Goal: Task Accomplishment & Management: Manage account settings

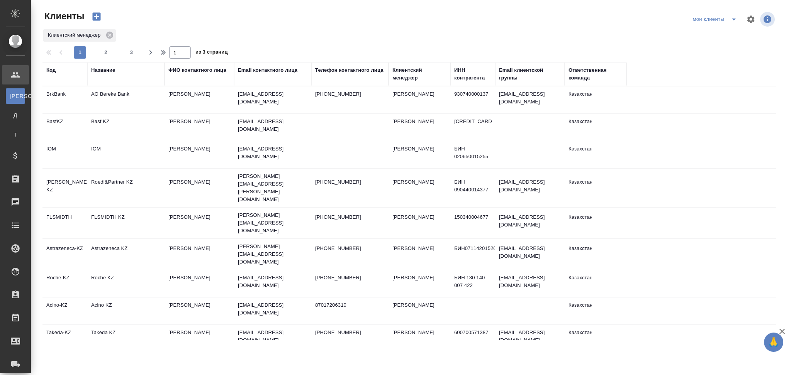
select select "RU"
click at [108, 48] on button "2" at bounding box center [106, 52] width 12 height 12
type input "2"
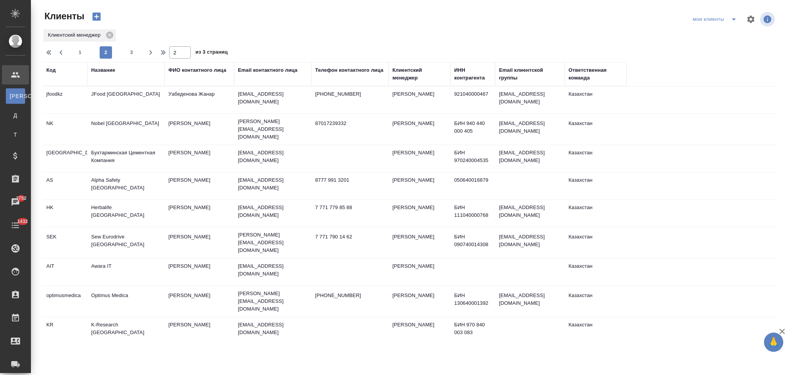
click at [153, 209] on td "Herbalife [GEOGRAPHIC_DATA]" at bounding box center [125, 213] width 77 height 27
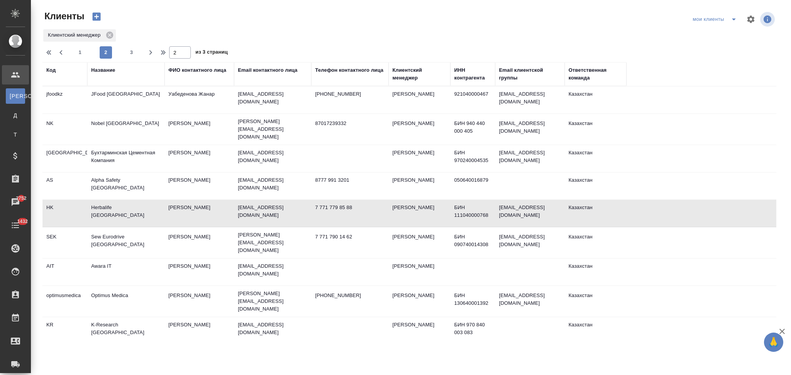
click at [153, 209] on td "Herbalife Kazakhstan" at bounding box center [125, 213] width 77 height 27
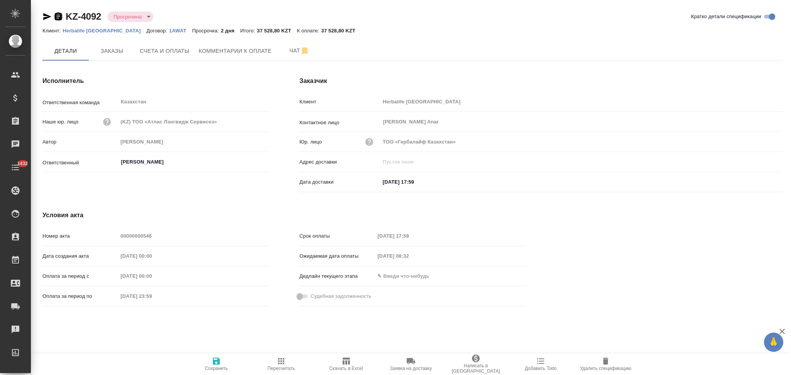
click at [57, 15] on icon "button" at bounding box center [58, 16] width 9 height 9
click at [56, 16] on icon "button" at bounding box center [58, 16] width 7 height 8
click at [46, 17] on icon "button" at bounding box center [46, 16] width 9 height 9
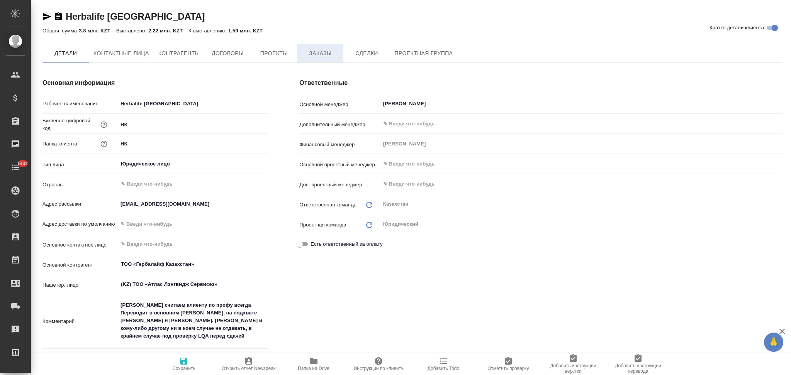
type textarea "x"
click at [318, 52] on span "Заказы" at bounding box center [320, 54] width 37 height 10
type textarea "x"
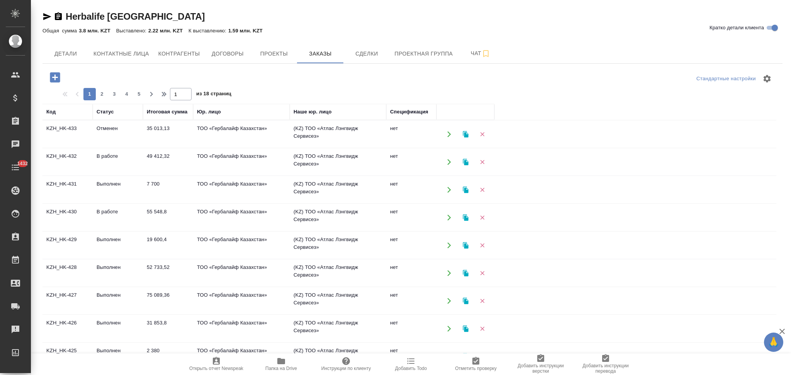
click at [56, 79] on icon "button" at bounding box center [55, 77] width 10 height 10
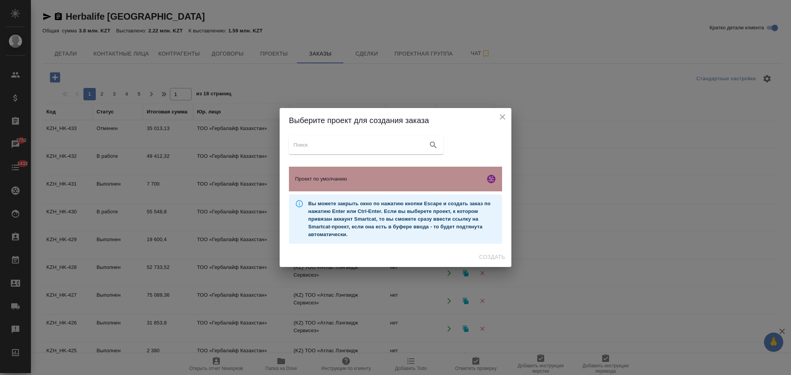
click at [345, 176] on span "Проект по умолчанию" at bounding box center [388, 179] width 187 height 8
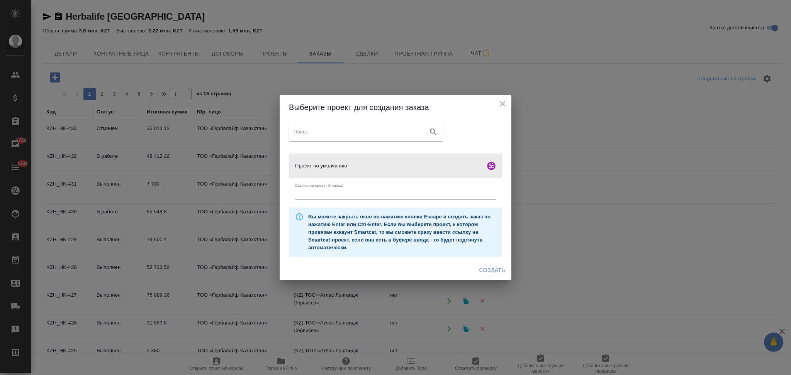
click at [490, 276] on button "Создать" at bounding box center [492, 270] width 32 height 14
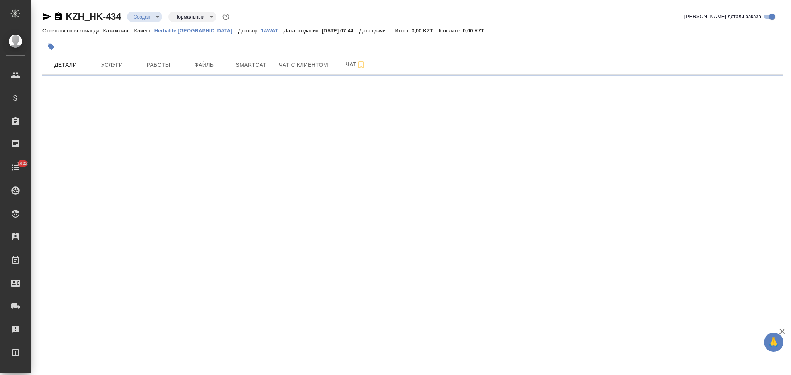
select select "RU"
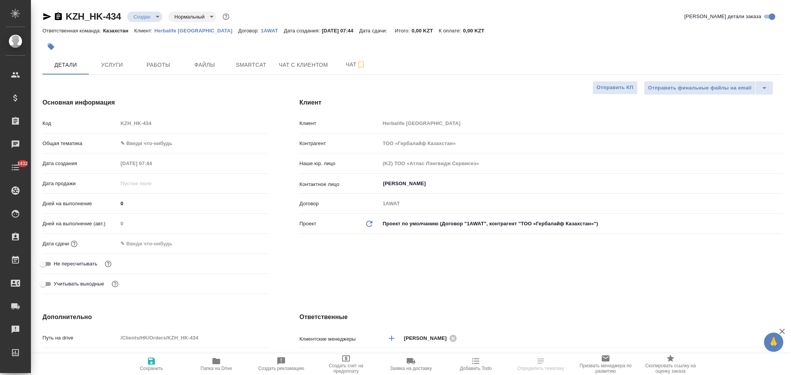
type textarea "x"
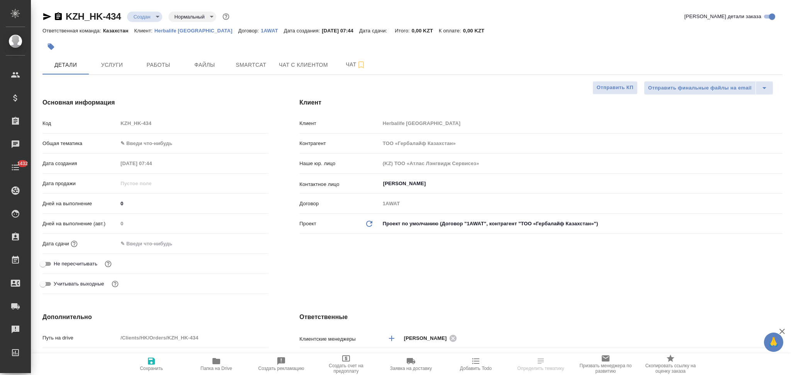
type textarea "x"
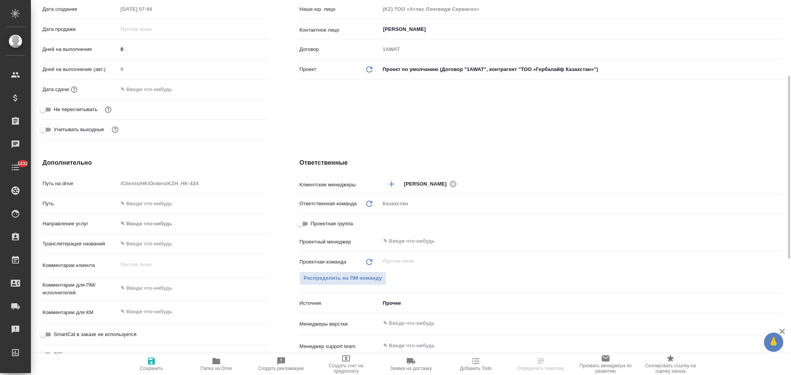
scroll to position [206, 0]
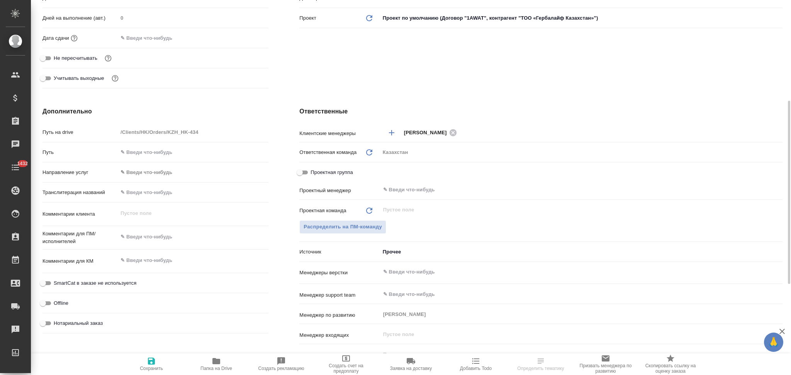
type textarea "x"
click at [152, 240] on textarea at bounding box center [193, 237] width 151 height 13
paste textarea "на русский язык, так же следующего словосочетания на киргизский и узбекский язы…"
type textarea "на русский язык, так же следующего словосочетания на киргизский и узбекский язы…"
type textarea "x"
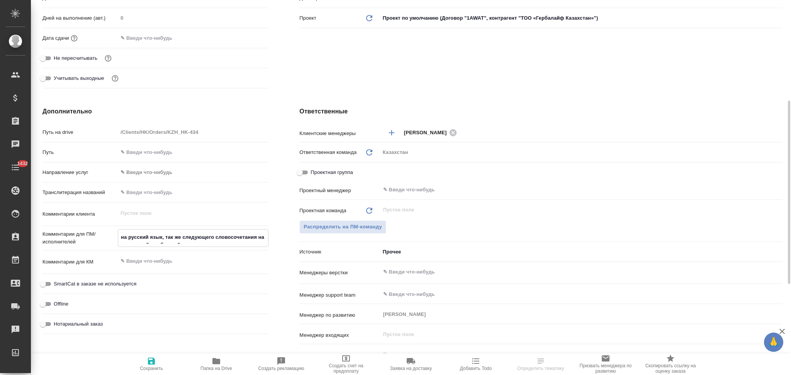
type textarea "x"
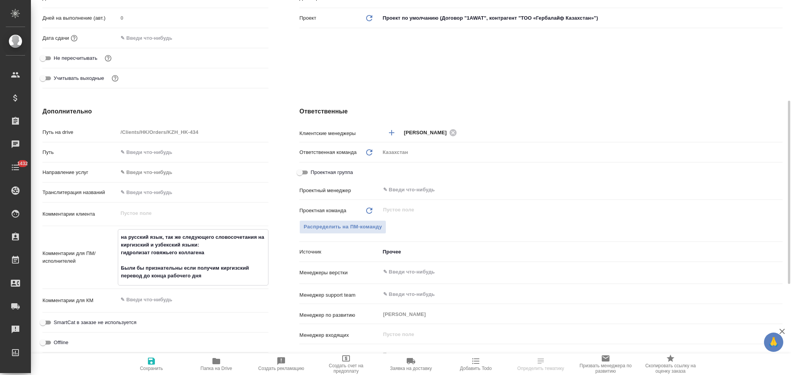
click at [121, 240] on textarea "на русский язык, так же следующего словосочетания на киргизский и узбекский язы…" at bounding box center [193, 257] width 150 height 52
type textarea "пна русский язык, так же следующего словосочетания на киргизский и узбекский яз…"
type textarea "x"
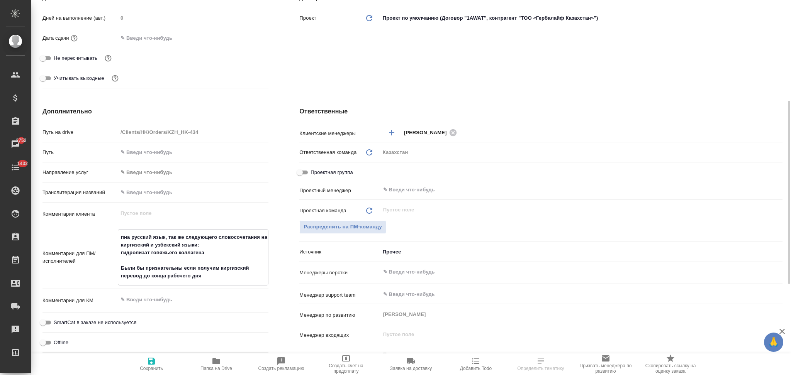
type textarea "x"
type textarea "пдна русский язык, так же следующего словосочетания на киргизский и узбекский я…"
type textarea "x"
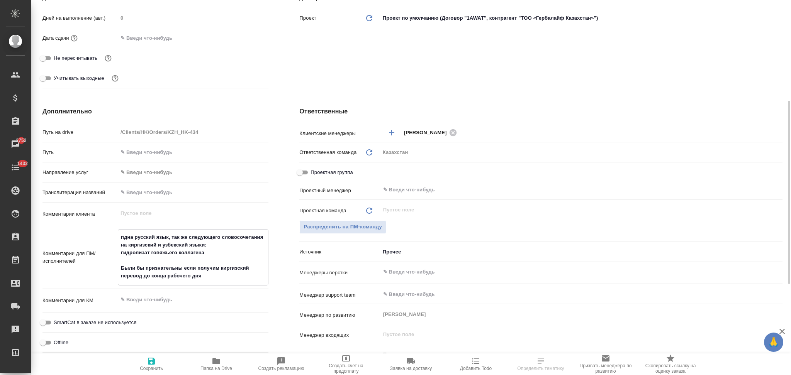
type textarea "пдфна русский язык, так же следующего словосочетания на киргизский и узбекский …"
type textarea "x"
type textarea "пдф на русский язык, так же следующего словосочетания на киргизский и узбекский…"
type textarea "x"
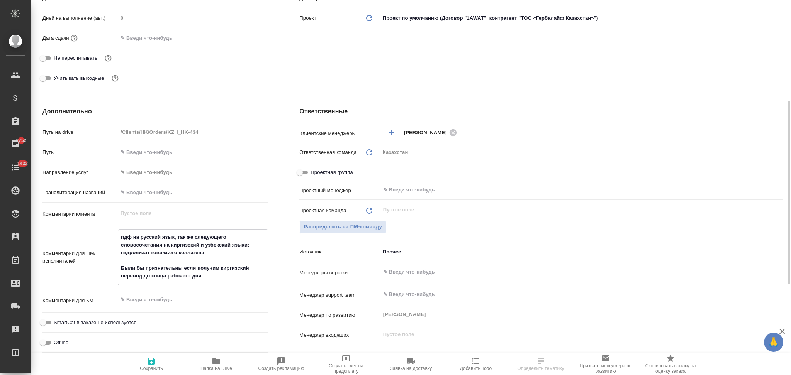
type textarea "x"
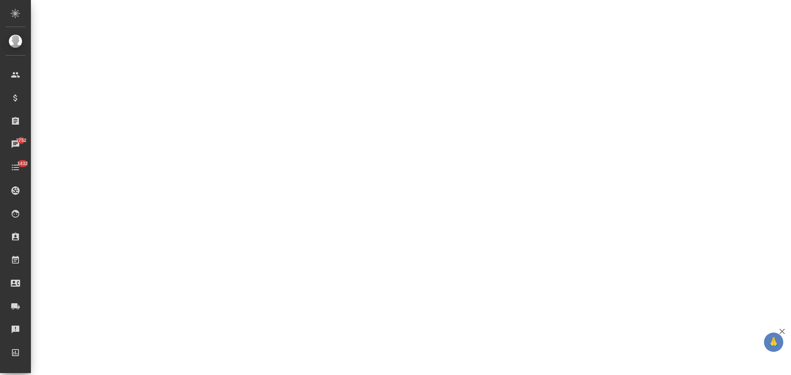
select select "RU"
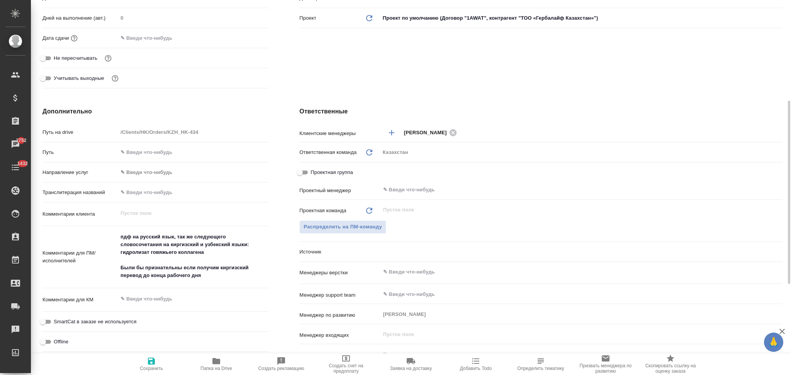
type textarea "x"
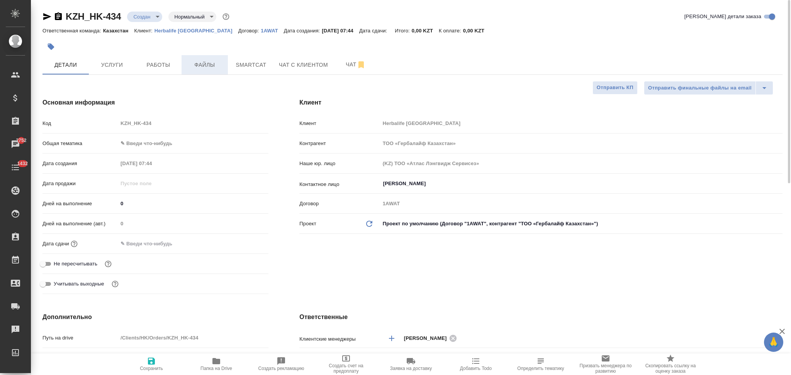
click at [200, 63] on span "Файлы" at bounding box center [204, 65] width 37 height 10
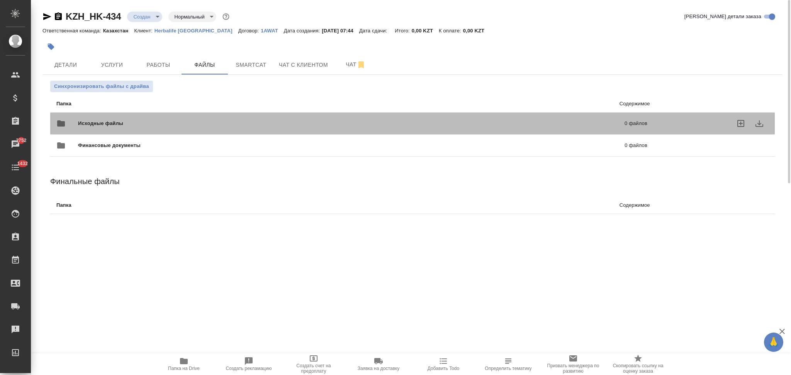
click at [139, 125] on span "Исходные файлы" at bounding box center [226, 124] width 296 height 8
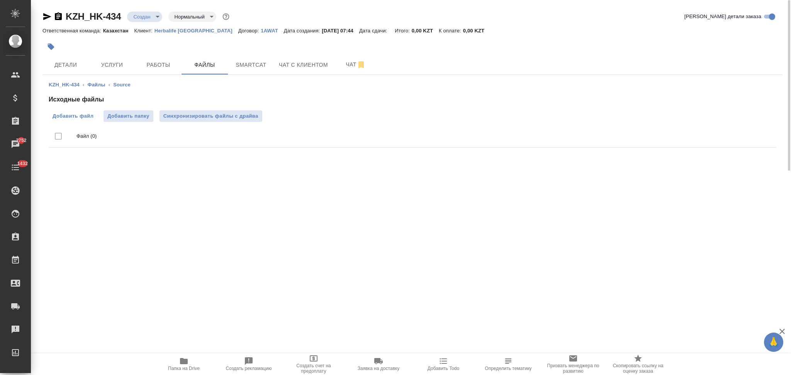
click at [75, 117] on span "Добавить файл" at bounding box center [73, 116] width 41 height 8
click at [0, 0] on input "Добавить файл" at bounding box center [0, 0] width 0 height 0
click at [115, 66] on span "Услуги" at bounding box center [111, 65] width 37 height 10
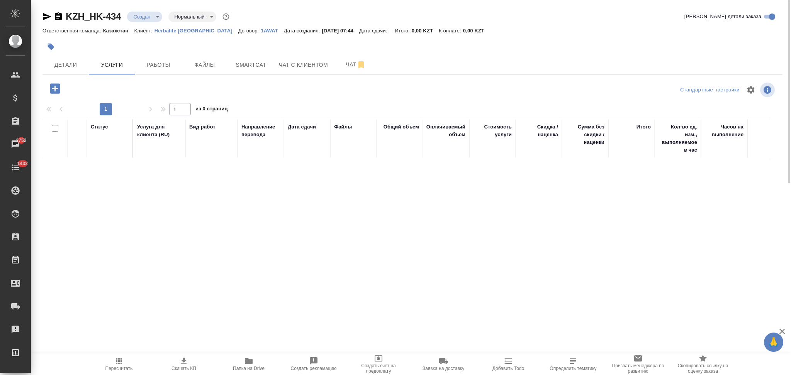
click at [57, 87] on icon "button" at bounding box center [55, 88] width 10 height 10
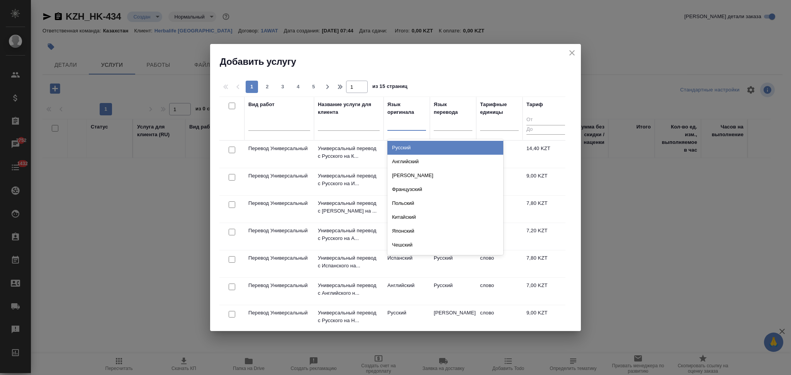
click at [397, 126] on div at bounding box center [406, 122] width 39 height 11
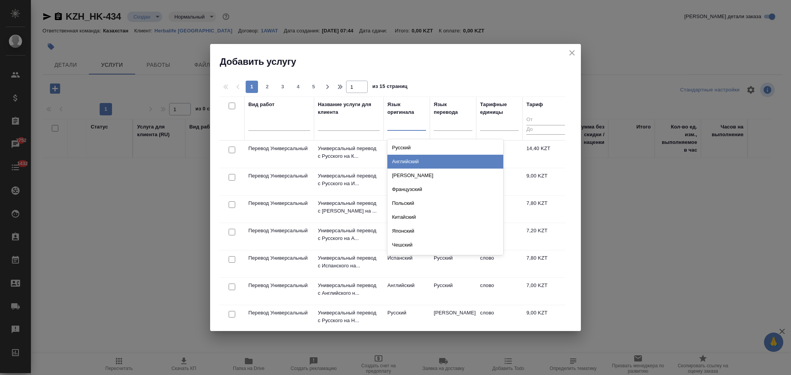
click at [398, 163] on div "Английский" at bounding box center [445, 162] width 116 height 14
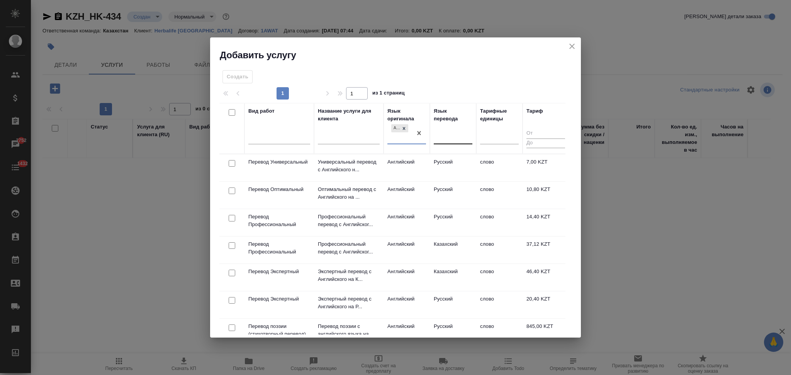
click at [450, 137] on div at bounding box center [453, 136] width 39 height 11
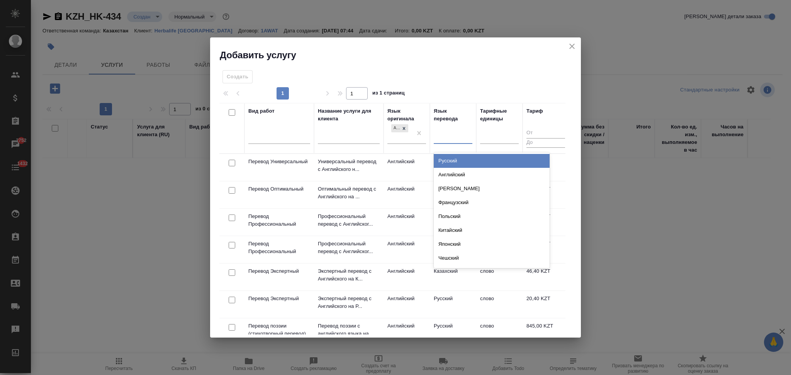
click at [448, 158] on div "Русский" at bounding box center [492, 161] width 116 height 14
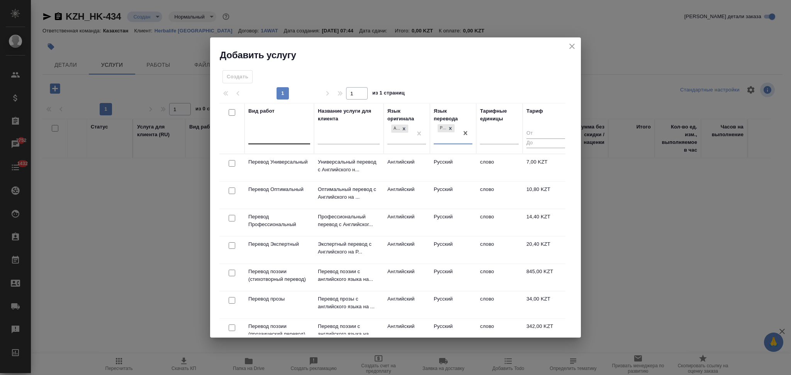
click at [287, 138] on div at bounding box center [279, 136] width 62 height 11
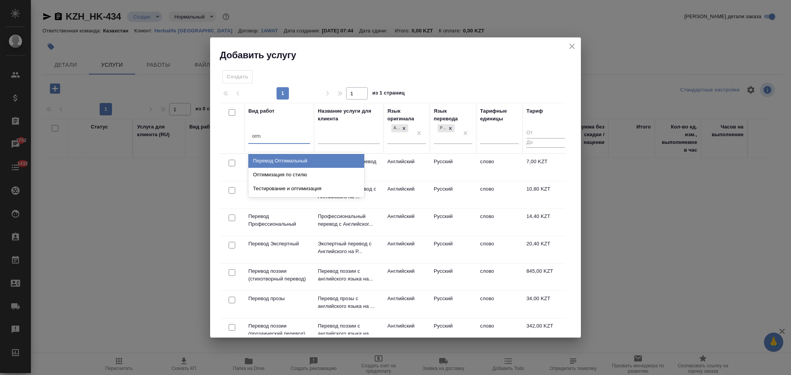
type input "оптим"
click at [301, 163] on div "Перевод Оптимальный" at bounding box center [306, 161] width 116 height 14
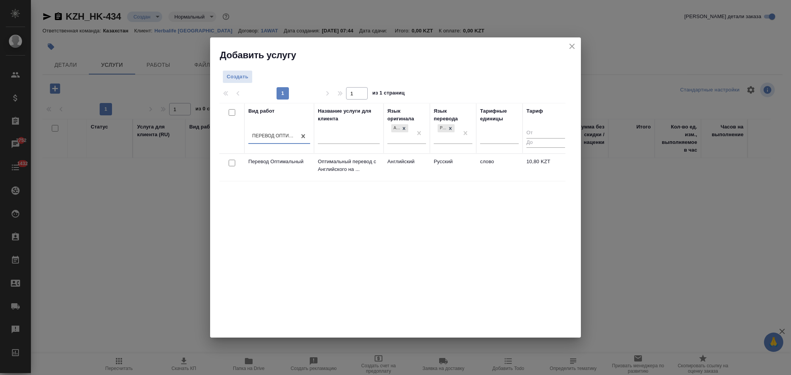
click at [375, 176] on td "Оптимальный перевод с Английского на ..." at bounding box center [349, 167] width 70 height 27
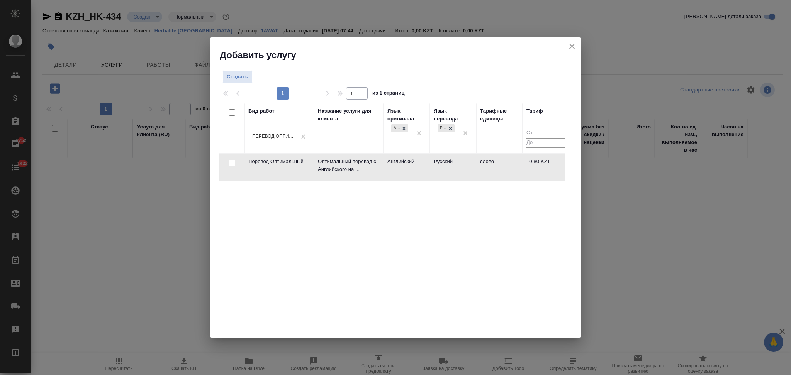
click at [375, 176] on td "Оптимальный перевод с Английского на ..." at bounding box center [349, 167] width 70 height 27
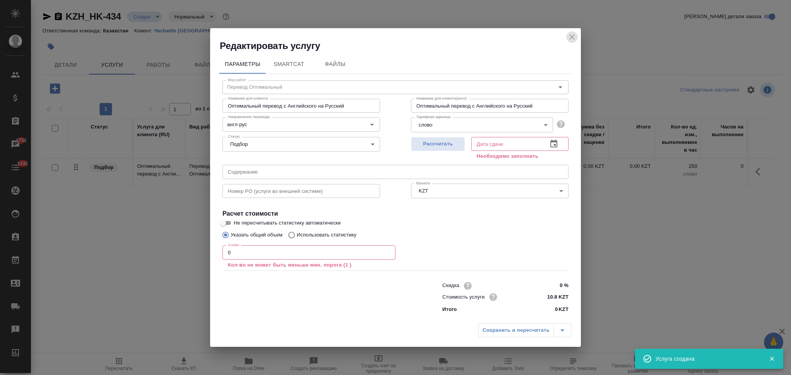
click at [572, 34] on icon "close" at bounding box center [571, 36] width 9 height 9
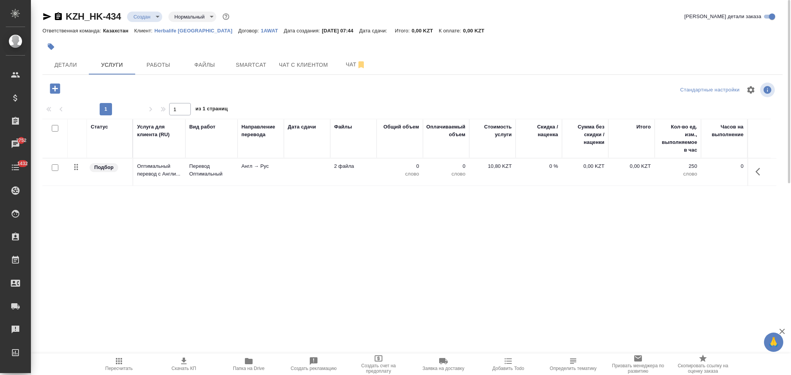
click at [54, 90] on icon "button" at bounding box center [55, 89] width 14 height 14
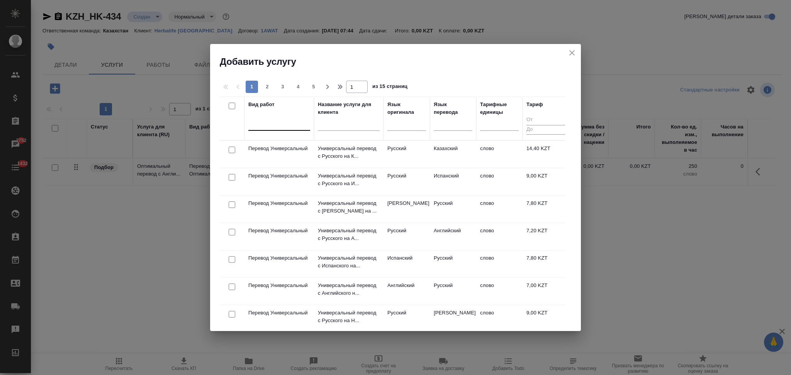
click at [287, 128] on div at bounding box center [279, 122] width 62 height 11
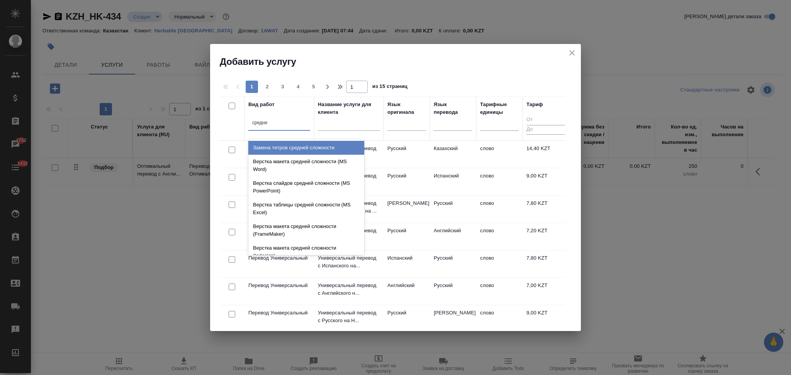
type input "средней"
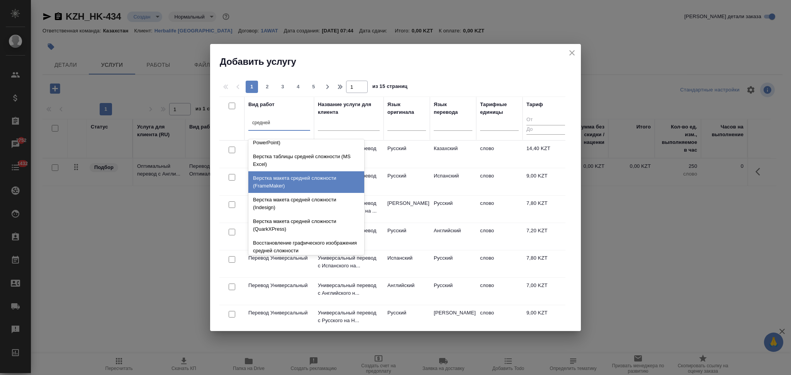
scroll to position [82, 0]
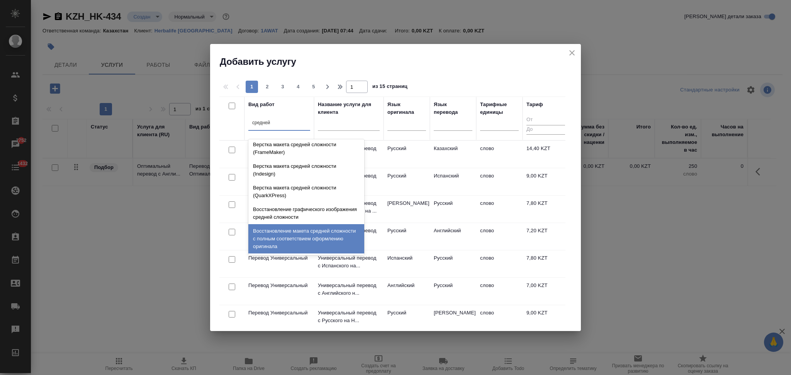
click at [303, 240] on div "Восстановление макета средней сложности с полным соответствием оформлению ориги…" at bounding box center [306, 238] width 116 height 29
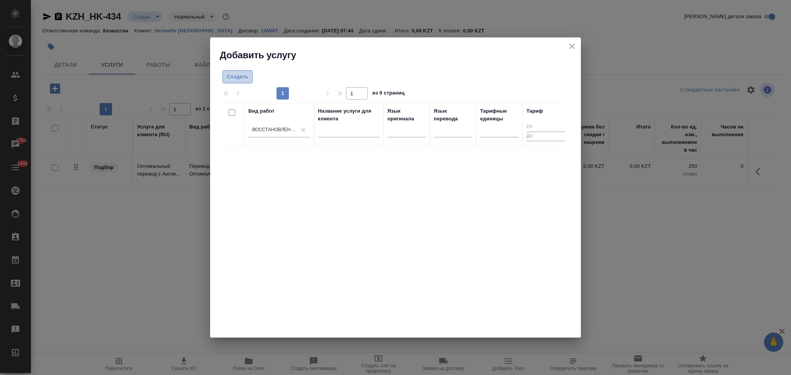
click at [238, 79] on span "Создать" at bounding box center [238, 77] width 22 height 9
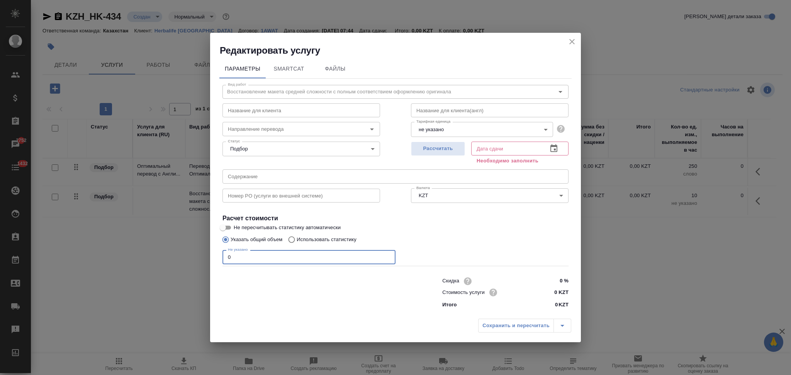
drag, startPoint x: 219, startPoint y: 259, endPoint x: 198, endPoint y: 255, distance: 21.2
click at [198, 255] on div "Редактировать услугу Параметры SmartCat Файлы Вид работ Восстановление макета с…" at bounding box center [395, 187] width 791 height 375
type input "2"
drag, startPoint x: 434, startPoint y: 150, endPoint x: 475, endPoint y: 182, distance: 51.8
click at [434, 150] on span "Рассчитать" at bounding box center [438, 148] width 46 height 9
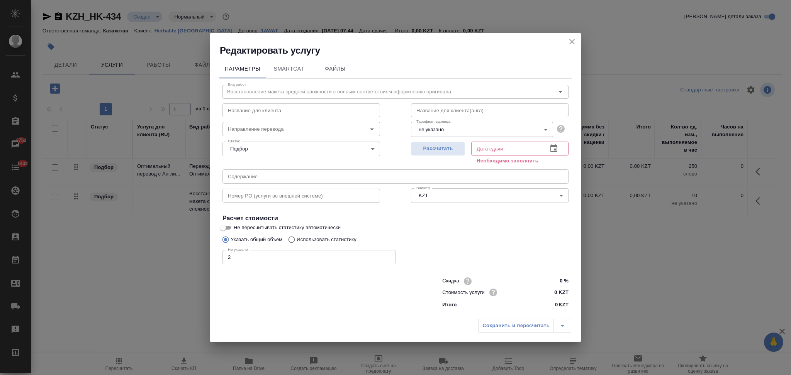
type input "26.08.2025 10:12"
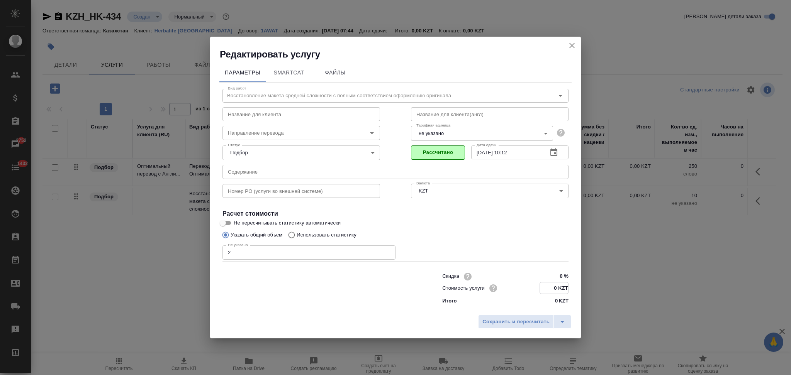
click at [557, 287] on input "0 KZT" at bounding box center [554, 288] width 28 height 11
type input "1725 KZT"
click at [489, 325] on span "Сохранить и пересчитать" at bounding box center [515, 321] width 67 height 9
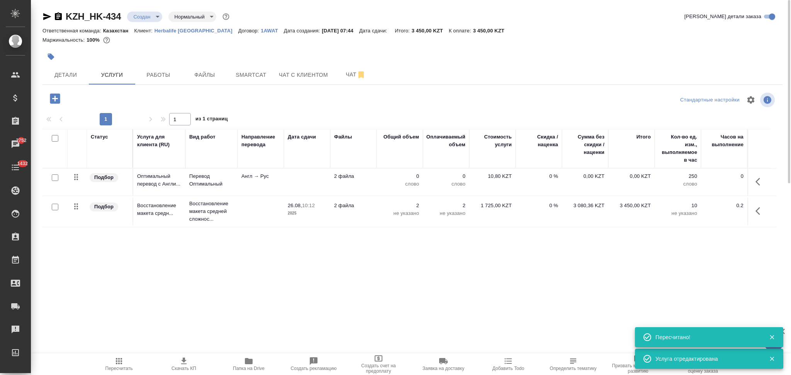
click at [54, 97] on icon "button" at bounding box center [55, 98] width 10 height 10
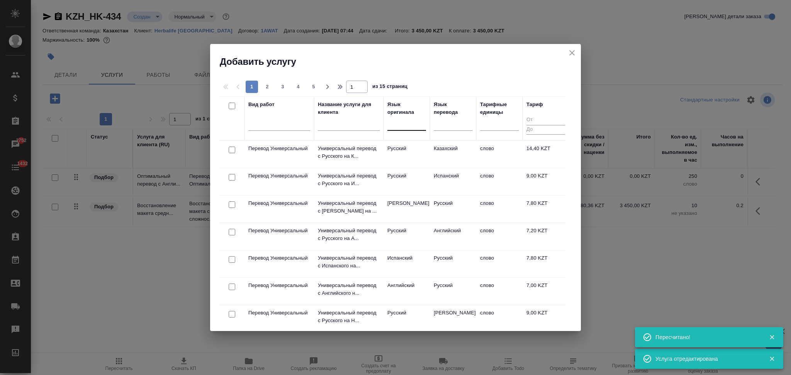
click at [408, 127] on div at bounding box center [406, 122] width 39 height 11
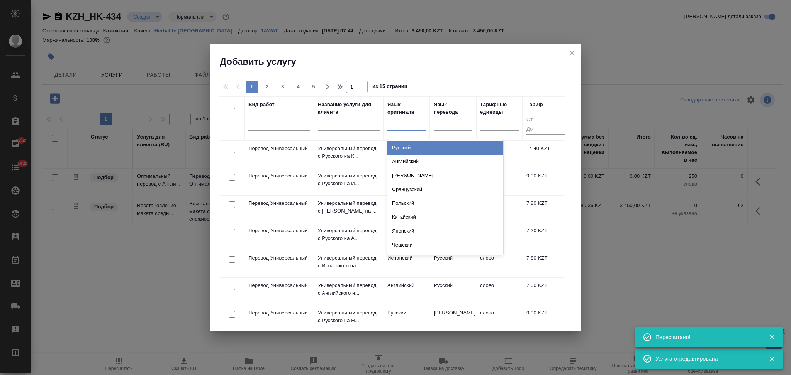
click at [398, 148] on div "Русский" at bounding box center [445, 148] width 116 height 14
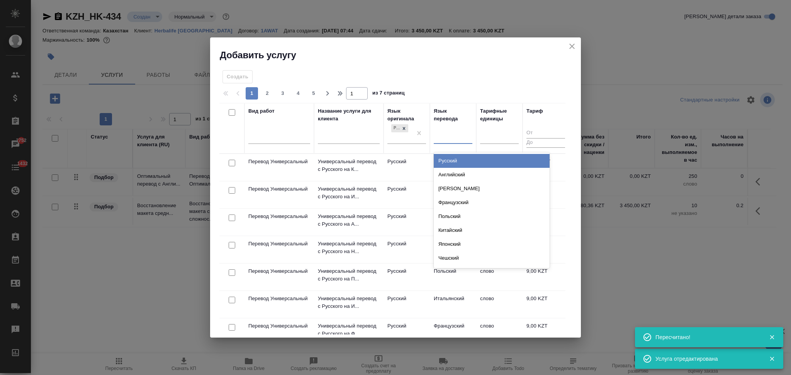
click at [448, 136] on div at bounding box center [453, 136] width 39 height 11
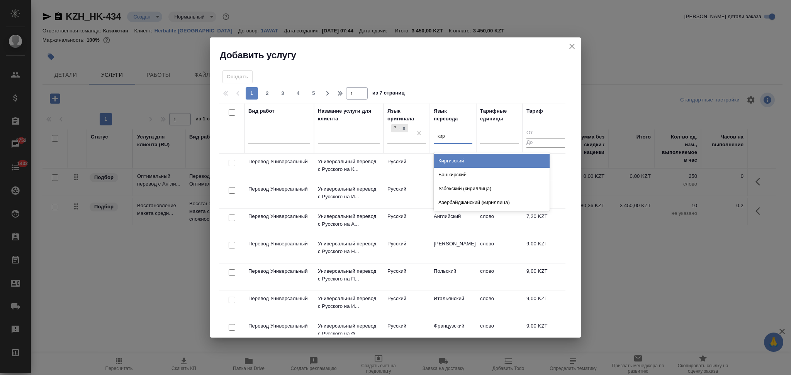
type input "кирг"
click at [445, 157] on div "Киргизский" at bounding box center [492, 161] width 116 height 14
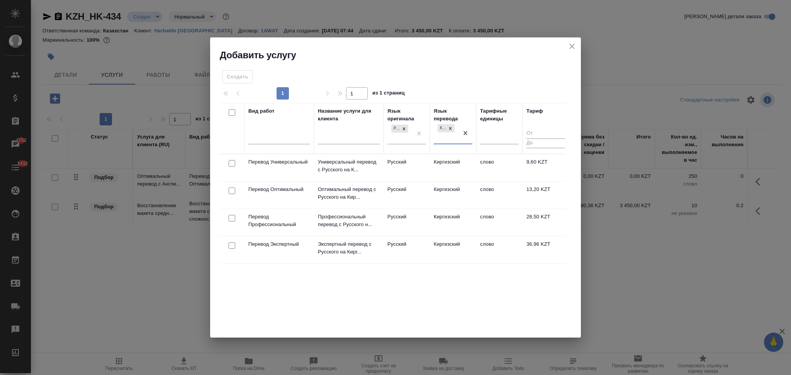
click at [413, 196] on td "Русский" at bounding box center [406, 195] width 46 height 27
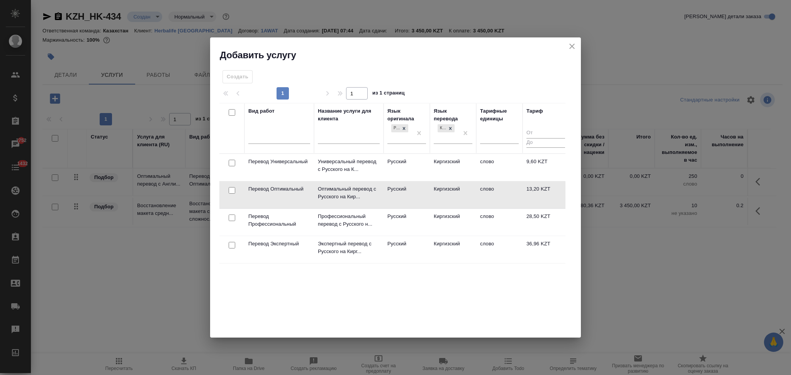
click at [413, 196] on td "Русский" at bounding box center [406, 195] width 46 height 27
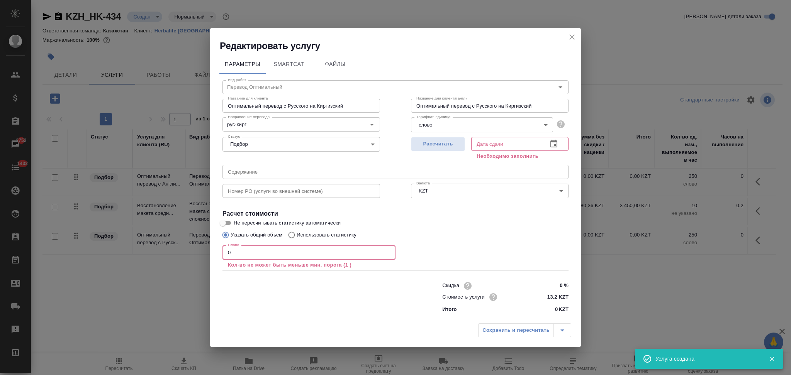
drag, startPoint x: 239, startPoint y: 253, endPoint x: 193, endPoint y: 243, distance: 47.0
click at [193, 243] on div "Редактировать услугу Параметры SmartCat Файлы Вид работ Перевод Оптимальный Вид…" at bounding box center [395, 187] width 791 height 375
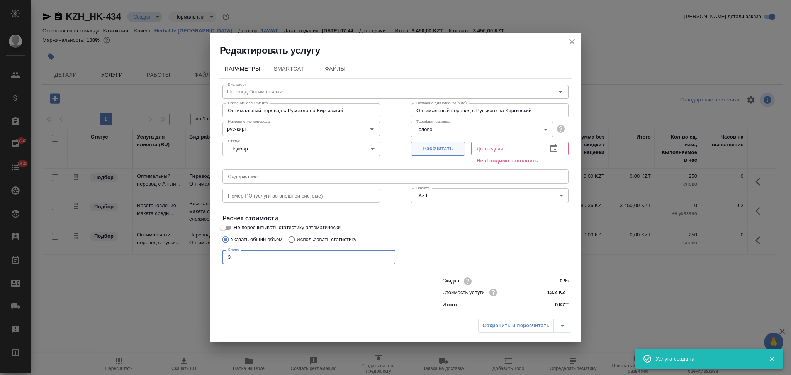
type input "3"
drag, startPoint x: 431, startPoint y: 149, endPoint x: 431, endPoint y: 155, distance: 6.2
click at [431, 149] on span "Рассчитать" at bounding box center [438, 148] width 46 height 9
type input "26.08.2025 10:01"
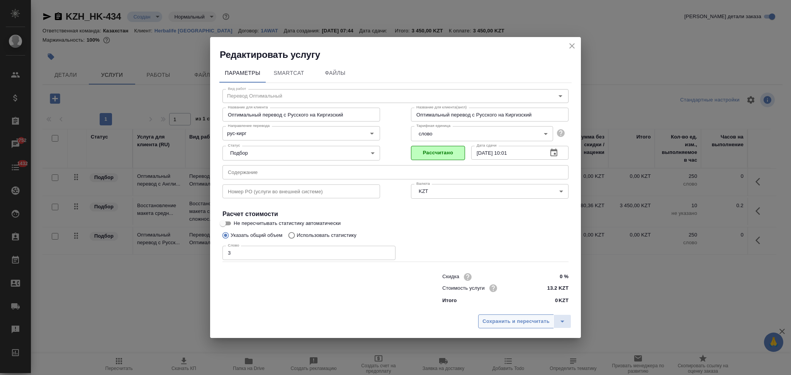
drag, startPoint x: 490, startPoint y: 324, endPoint x: 484, endPoint y: 322, distance: 6.0
click at [490, 324] on span "Сохранить и пересчитать" at bounding box center [515, 321] width 67 height 9
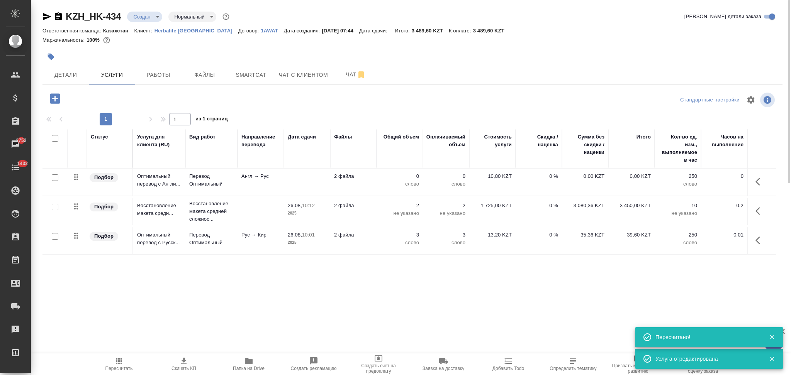
click at [54, 101] on icon "button" at bounding box center [55, 98] width 10 height 10
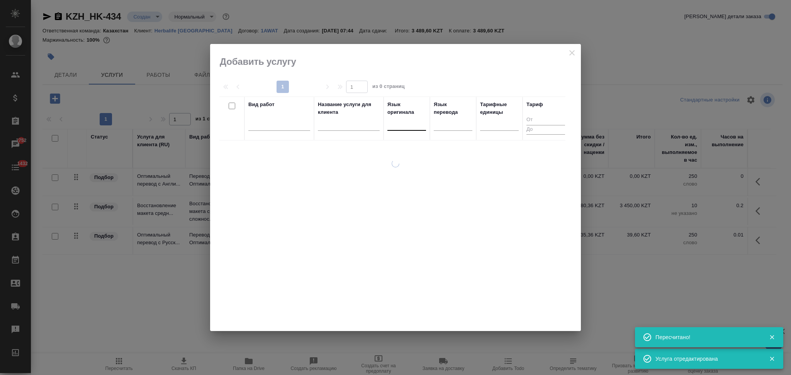
click at [404, 126] on div at bounding box center [406, 122] width 39 height 11
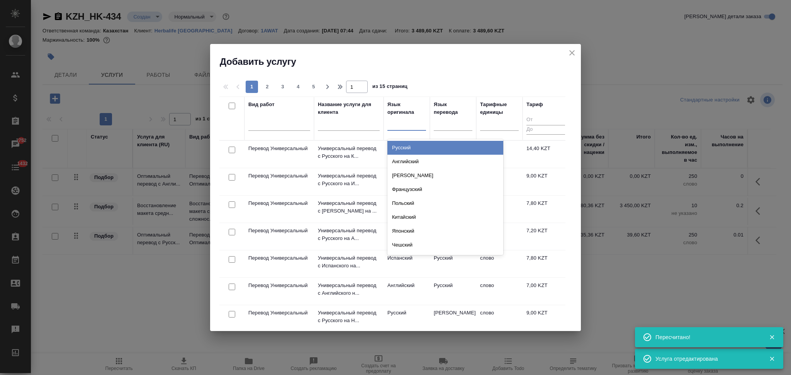
drag, startPoint x: 404, startPoint y: 149, endPoint x: 432, endPoint y: 146, distance: 27.9
click at [404, 149] on div "Русский" at bounding box center [445, 148] width 116 height 14
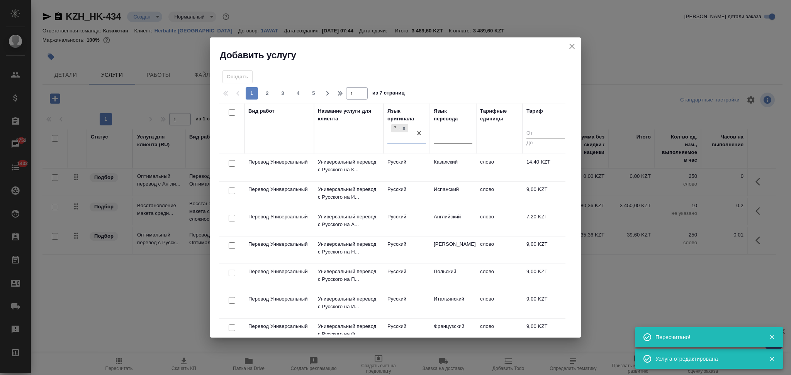
click at [444, 140] on div at bounding box center [453, 136] width 39 height 11
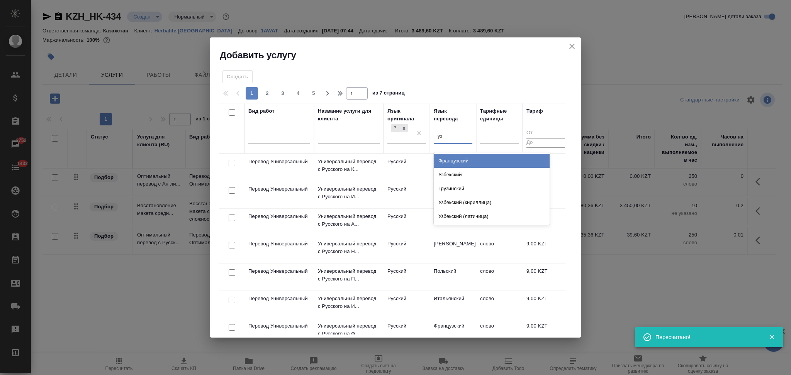
type input "узб"
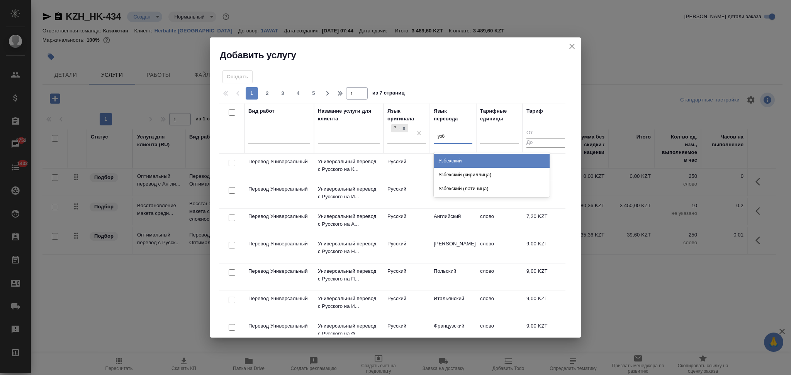
click at [443, 160] on div "Узбекский" at bounding box center [492, 161] width 116 height 14
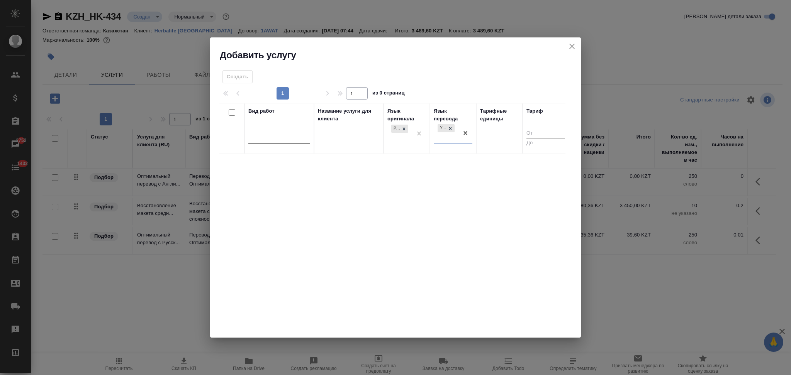
click at [287, 133] on div at bounding box center [279, 136] width 62 height 11
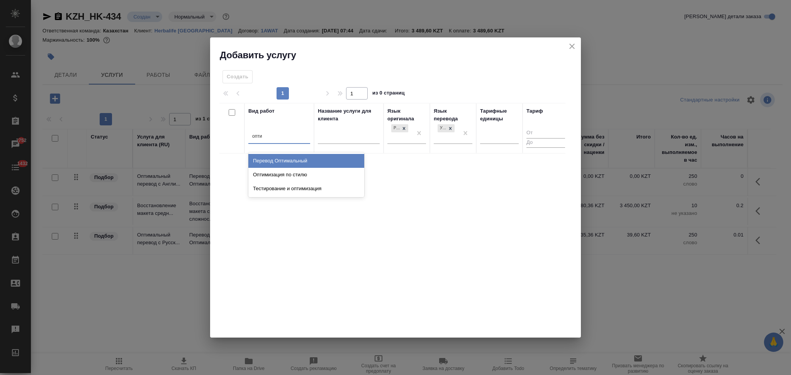
type input "оптим"
click at [275, 160] on div "Перевод Оптимальный" at bounding box center [306, 161] width 116 height 14
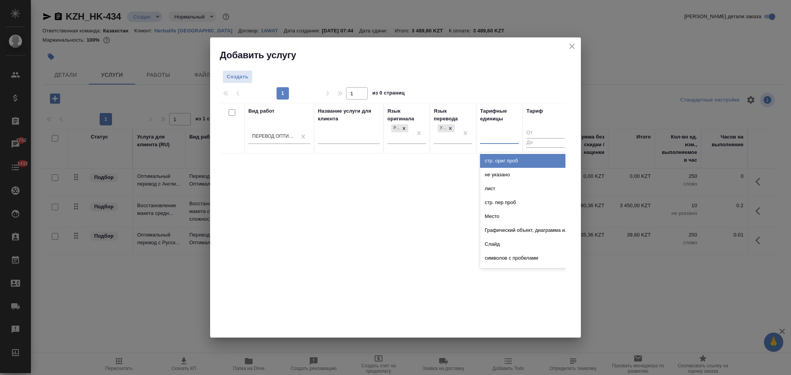
click at [498, 138] on div at bounding box center [499, 136] width 39 height 11
type input "слов"
click at [497, 161] on div "слово" at bounding box center [538, 161] width 116 height 14
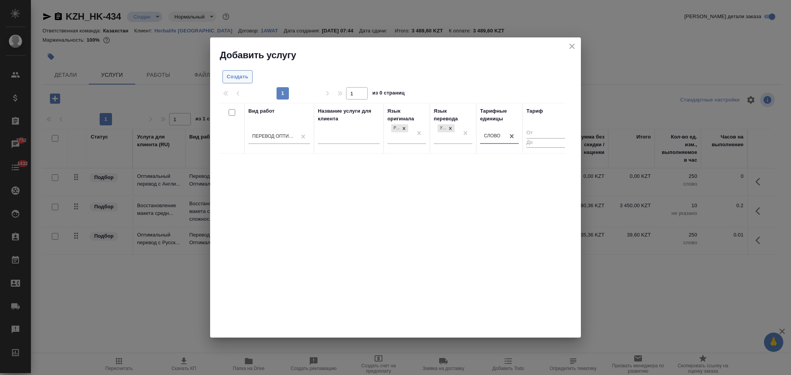
click at [235, 76] on span "Создать" at bounding box center [238, 77] width 22 height 9
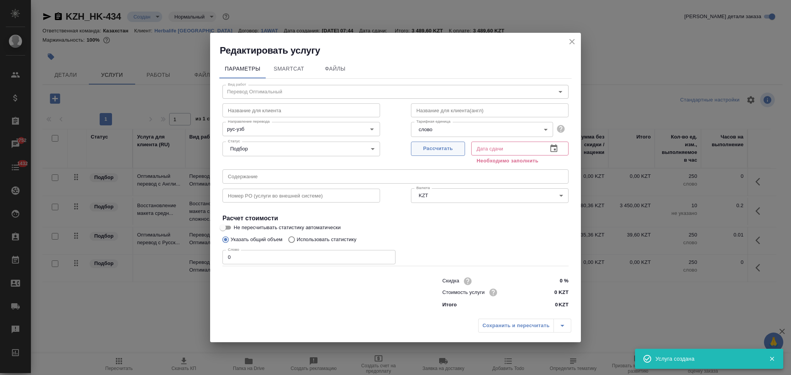
click at [427, 148] on span "Рассчитать" at bounding box center [438, 148] width 46 height 9
type input "26.08.2025 07:46"
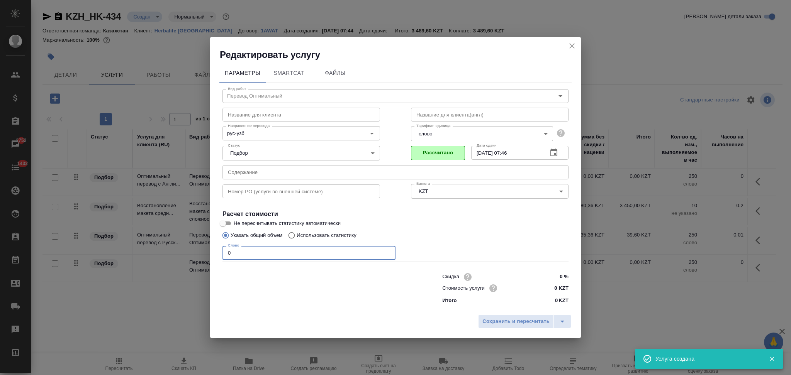
drag, startPoint x: 244, startPoint y: 255, endPoint x: 207, endPoint y: 260, distance: 37.3
click at [207, 260] on div "Редактировать услугу Параметры SmartCat Файлы Вид работ Перевод Оптимальный Вид…" at bounding box center [395, 187] width 791 height 375
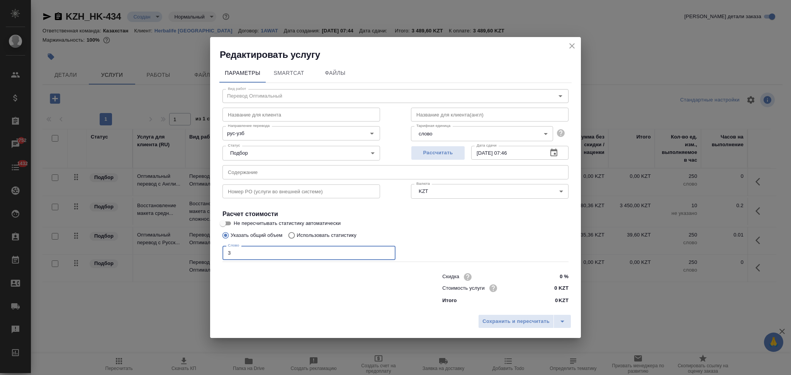
type input "3"
click at [557, 288] on input "0 KZT" at bounding box center [554, 288] width 28 height 11
type input "13.2 KZT"
click at [525, 329] on div "Сохранить и пересчитать" at bounding box center [395, 324] width 371 height 27
click at [498, 321] on span "Сохранить и пересчитать" at bounding box center [515, 321] width 67 height 9
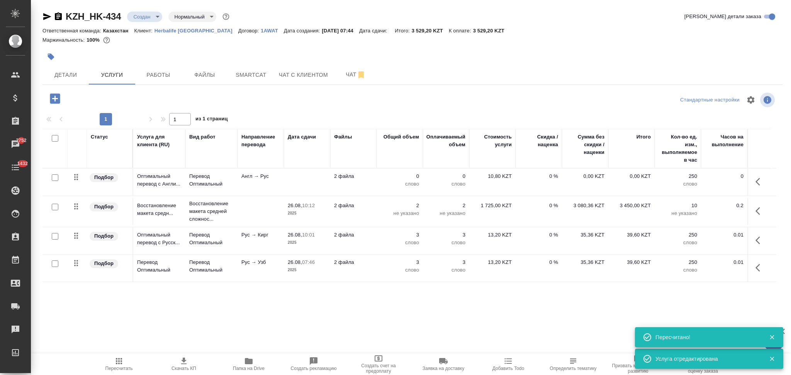
click at [56, 178] on input "checkbox" at bounding box center [55, 178] width 7 height 7
checkbox input "true"
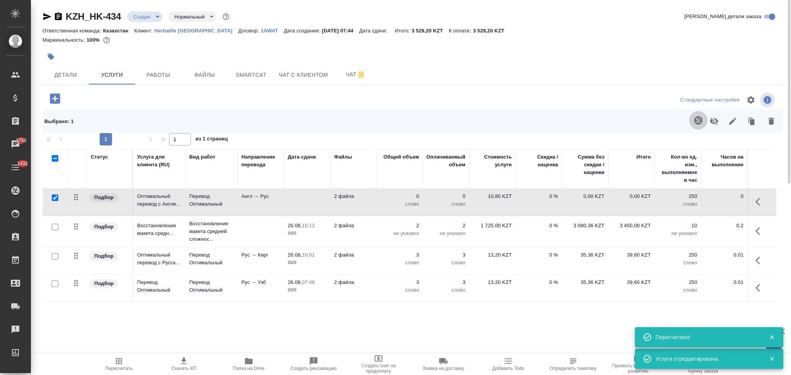
click at [697, 121] on icon "button" at bounding box center [698, 120] width 9 height 9
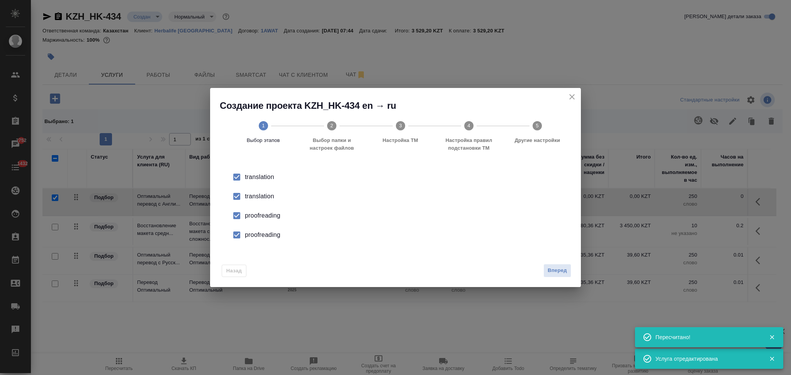
click at [258, 196] on div "translation" at bounding box center [403, 196] width 317 height 9
click at [257, 220] on div "proofreading" at bounding box center [403, 215] width 317 height 9
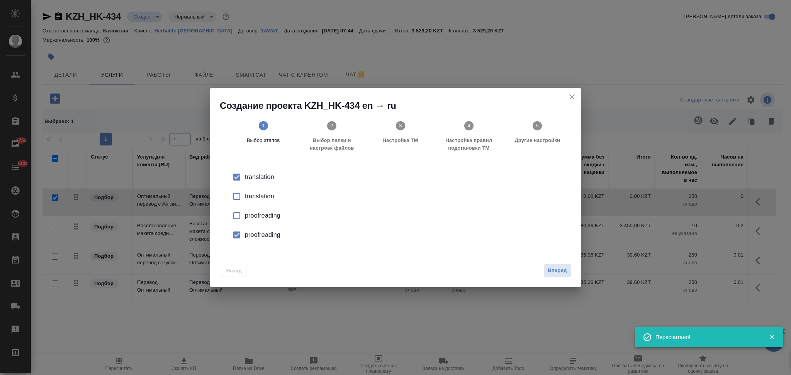
drag, startPoint x: 257, startPoint y: 220, endPoint x: 258, endPoint y: 236, distance: 16.3
click at [258, 236] on div "proofreading" at bounding box center [403, 235] width 317 height 9
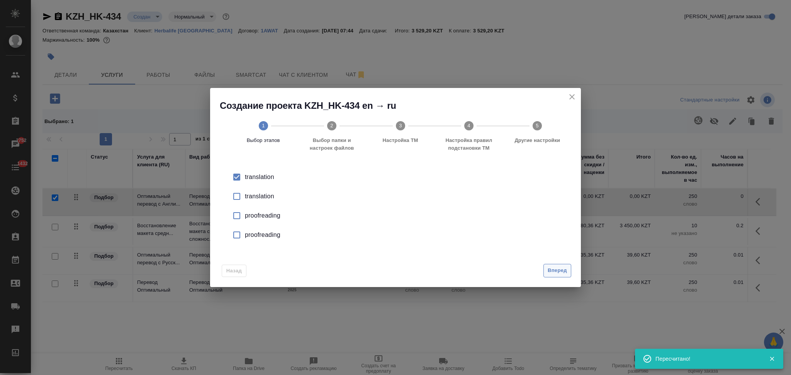
click at [552, 267] on span "Вперед" at bounding box center [557, 270] width 19 height 9
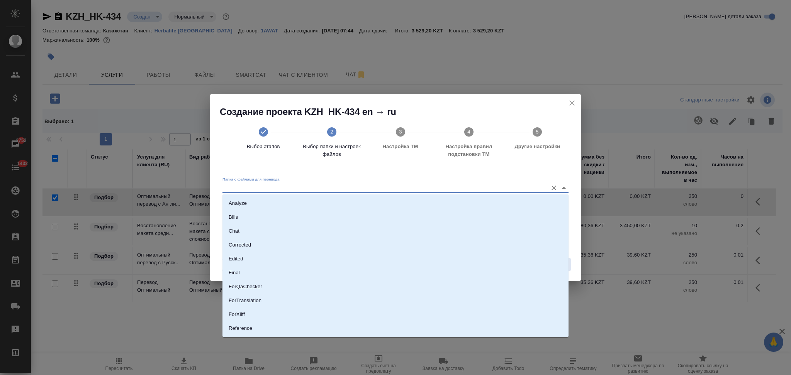
click at [264, 187] on input "Папка с файлами для перевода" at bounding box center [382, 187] width 321 height 9
click at [251, 298] on li "Source" at bounding box center [395, 303] width 346 height 14
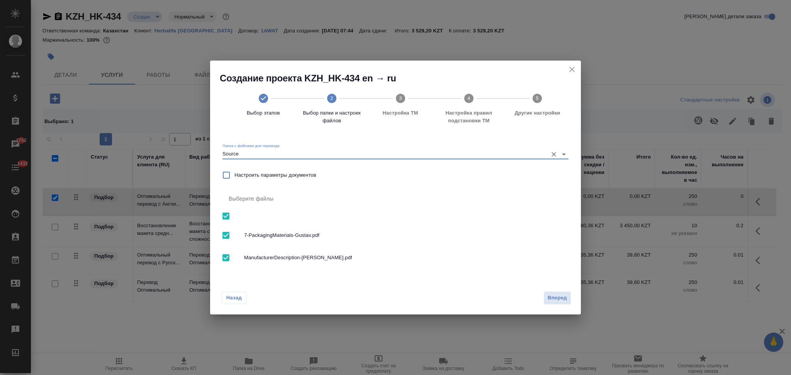
type input "Source"
click at [550, 299] on span "Вперед" at bounding box center [557, 298] width 19 height 9
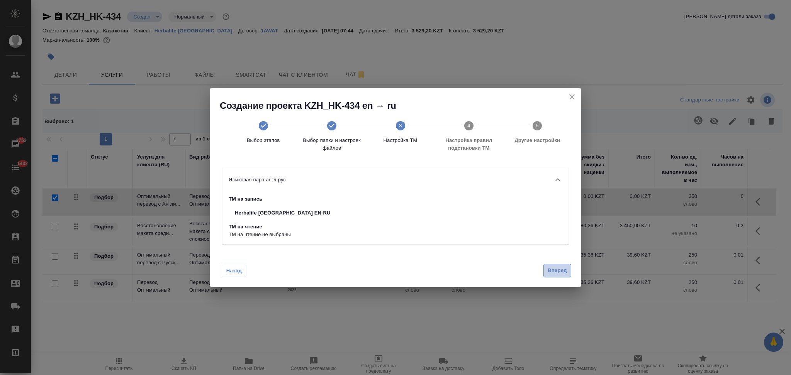
drag, startPoint x: 548, startPoint y: 267, endPoint x: 548, endPoint y: 274, distance: 7.4
click at [548, 271] on span "Вперед" at bounding box center [557, 270] width 19 height 9
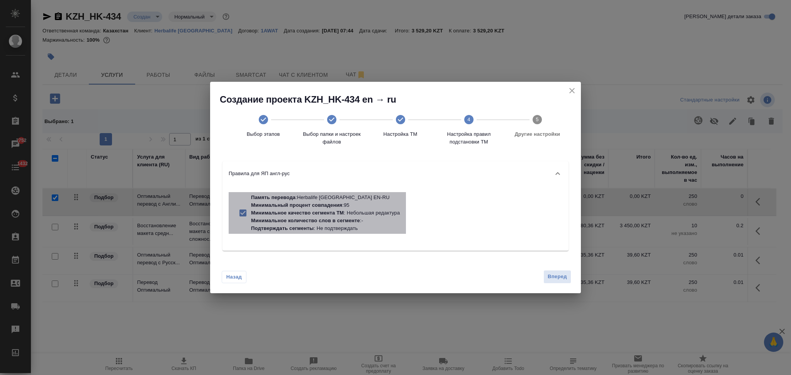
click at [356, 219] on p "Минимальное количество слов в сегменте" at bounding box center [305, 221] width 109 height 6
checkbox input "false"
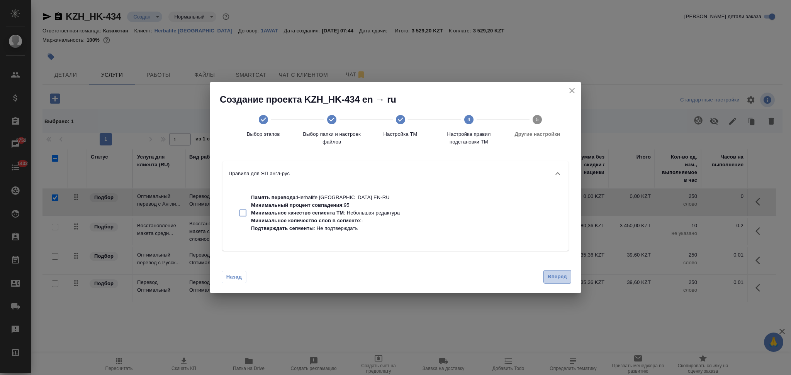
click at [546, 272] on button "Вперед" at bounding box center [557, 277] width 28 height 14
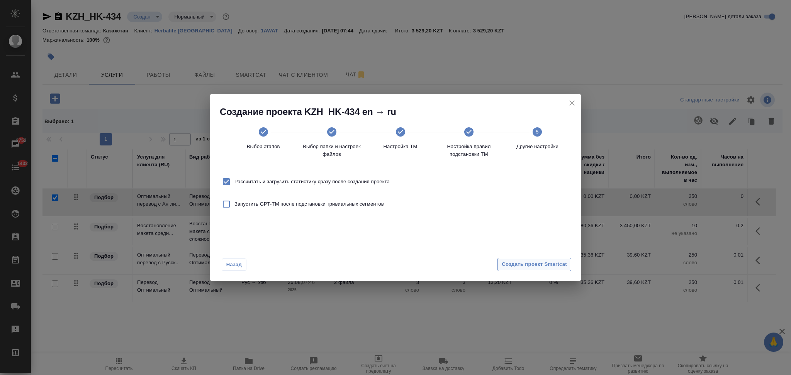
click at [521, 261] on span "Создать проект Smartcat" at bounding box center [534, 264] width 65 height 9
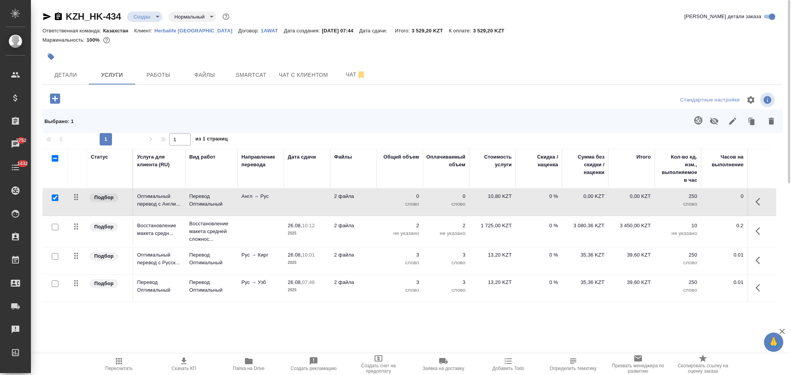
click at [252, 368] on span "Папка на Drive" at bounding box center [249, 368] width 32 height 5
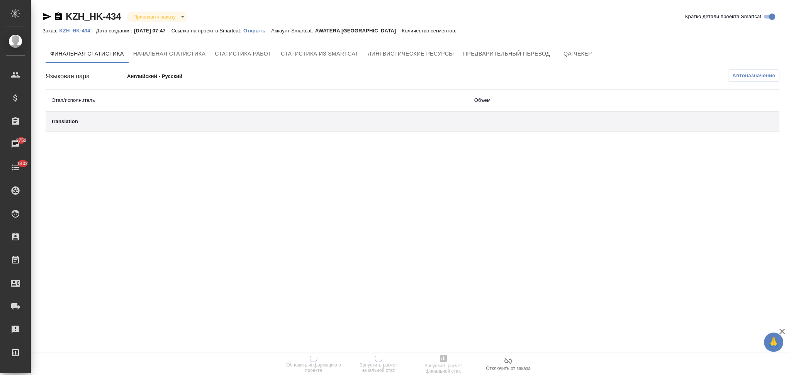
click at [258, 31] on p "Открыть" at bounding box center [257, 31] width 28 height 6
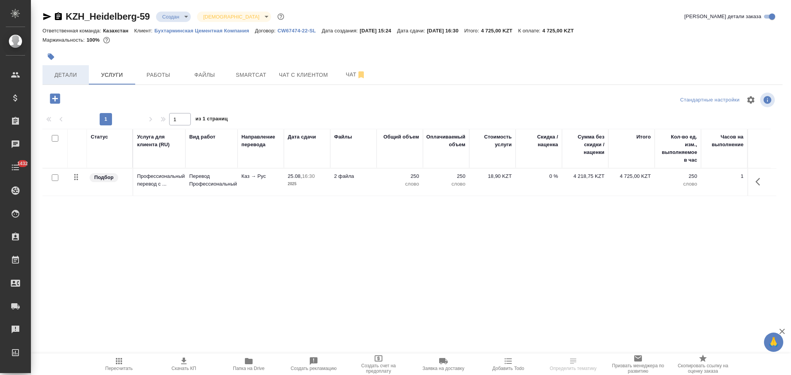
click at [68, 74] on span "Детали" at bounding box center [65, 75] width 37 height 10
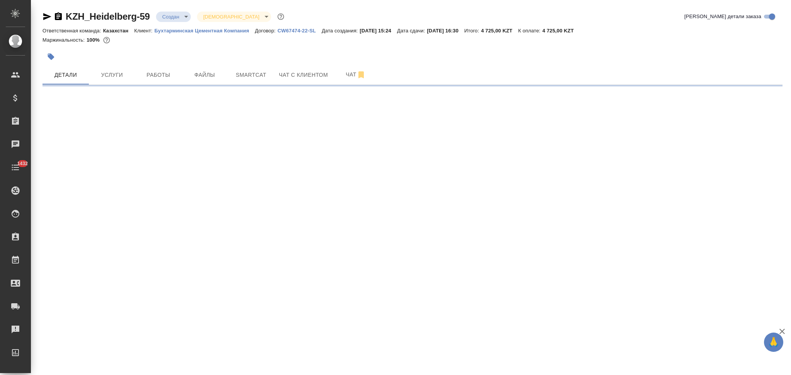
select select "RU"
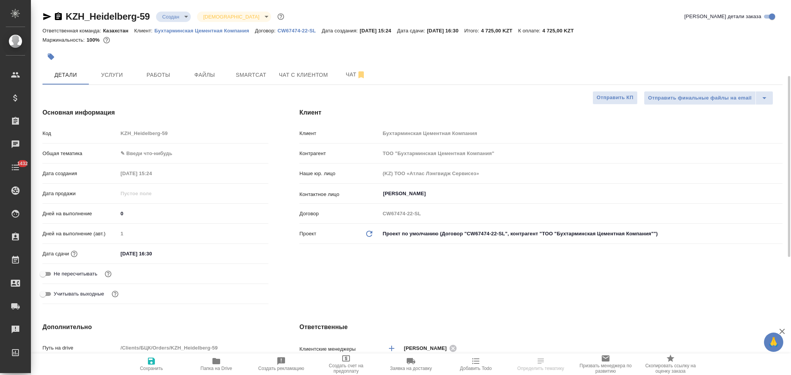
type textarea "x"
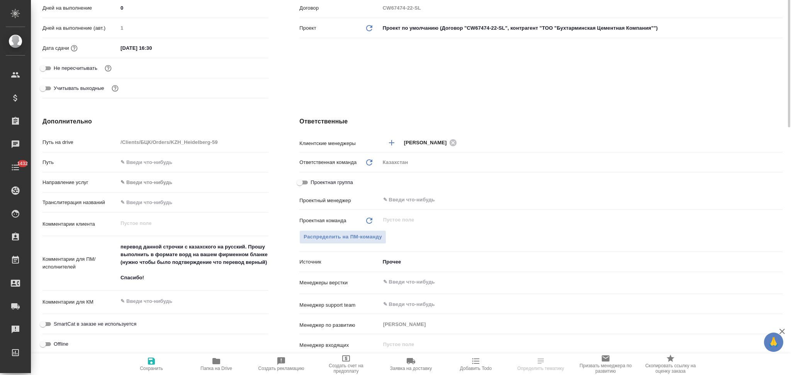
scroll to position [103, 0]
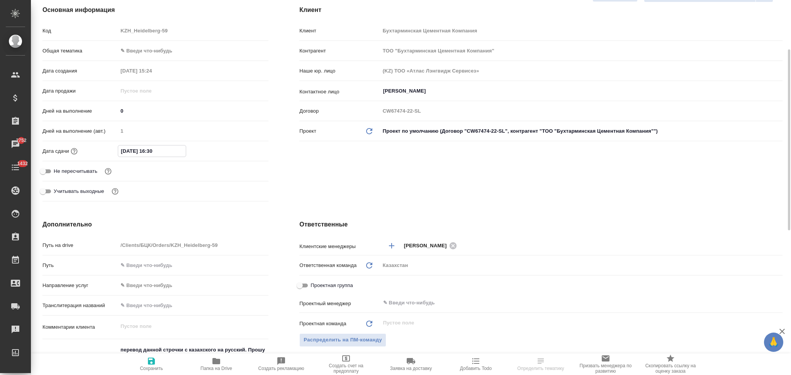
click at [126, 154] on input "25.08.2025 16:30" at bounding box center [152, 151] width 68 height 11
type input "26.08.2025 16:30"
type textarea "x"
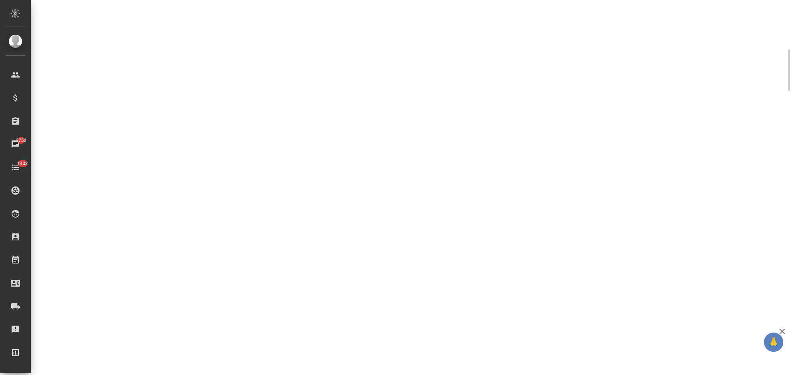
select select "RU"
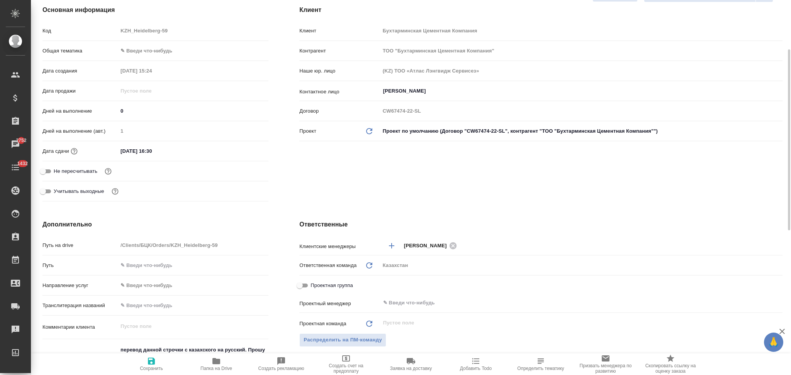
type textarea "x"
click at [127, 152] on input "25.08.2025 16:30" at bounding box center [152, 151] width 68 height 11
type input "26.08.2025 16:30"
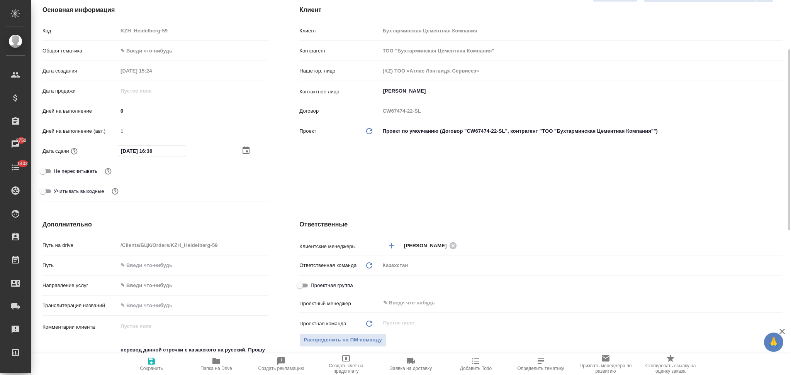
type textarea "x"
click at [152, 152] on input "26.08.2025 16:30" at bounding box center [152, 151] width 68 height 11
type input "26.08.2025 12:30"
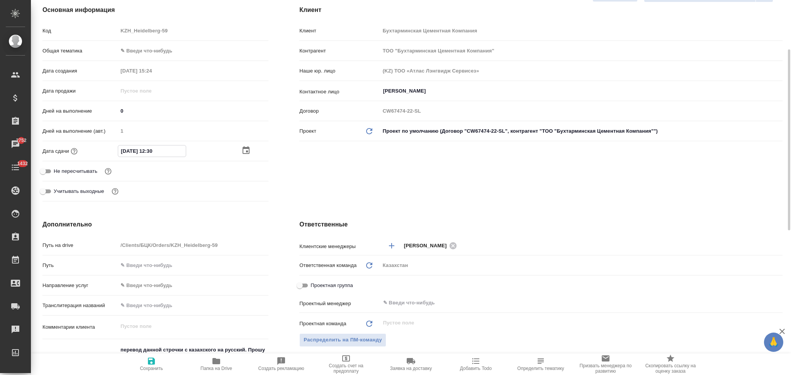
type textarea "x"
type input "26.08.2025 12:30"
click at [153, 366] on icon "button" at bounding box center [151, 361] width 9 height 9
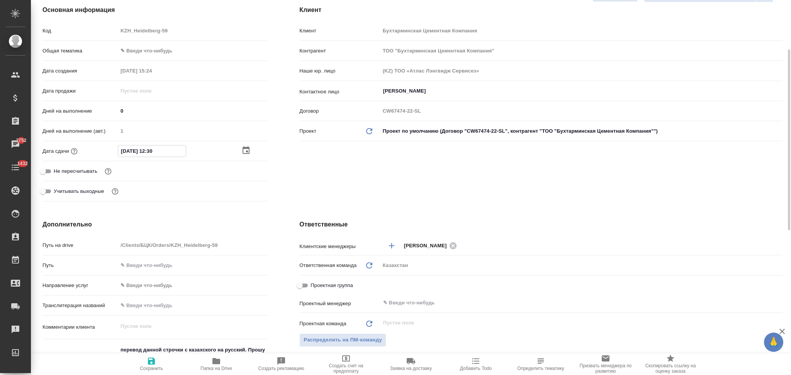
type textarea "x"
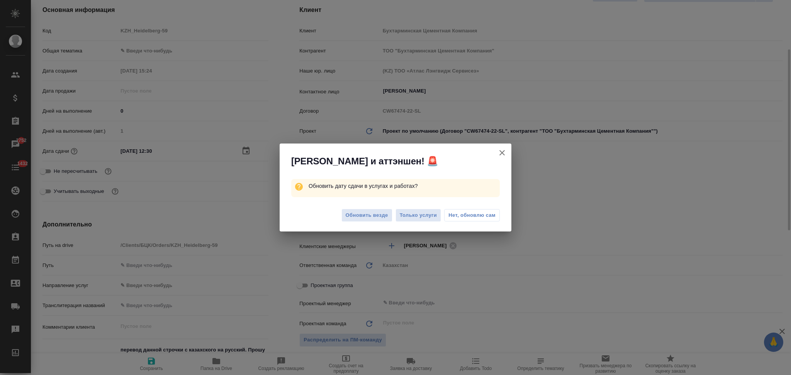
type textarea "x"
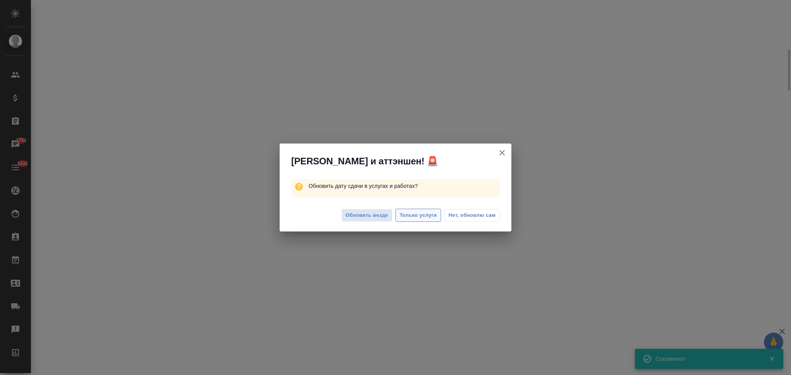
select select "RU"
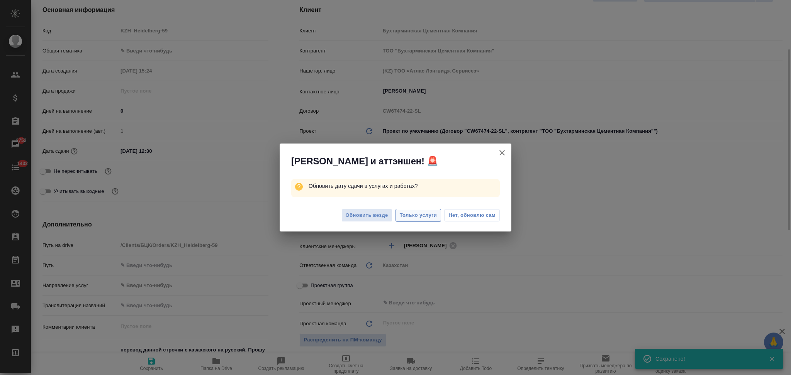
click at [413, 214] on span "Только услуги" at bounding box center [418, 215] width 37 height 9
type textarea "x"
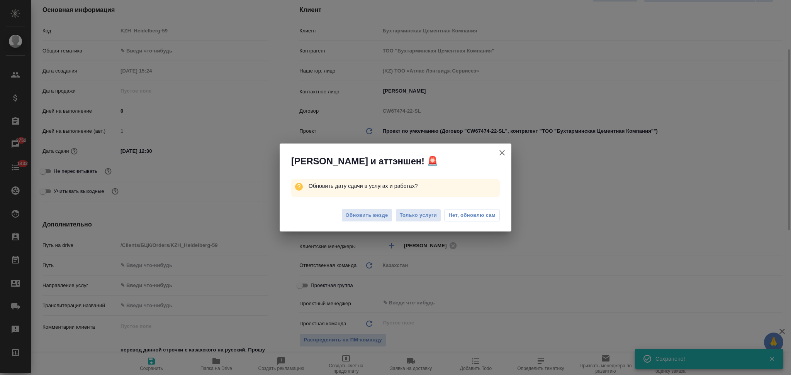
type textarea "x"
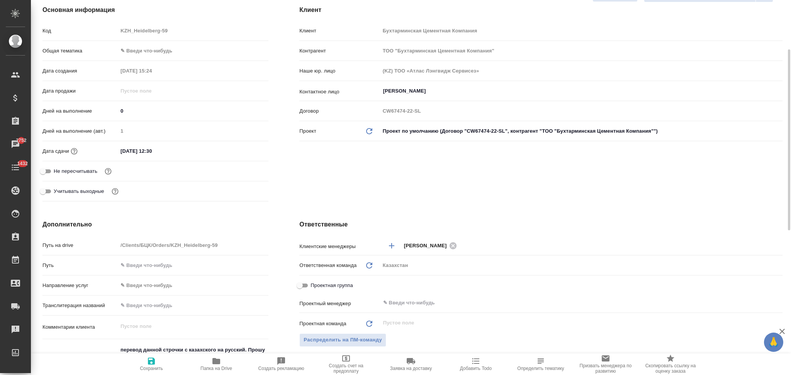
scroll to position [0, 0]
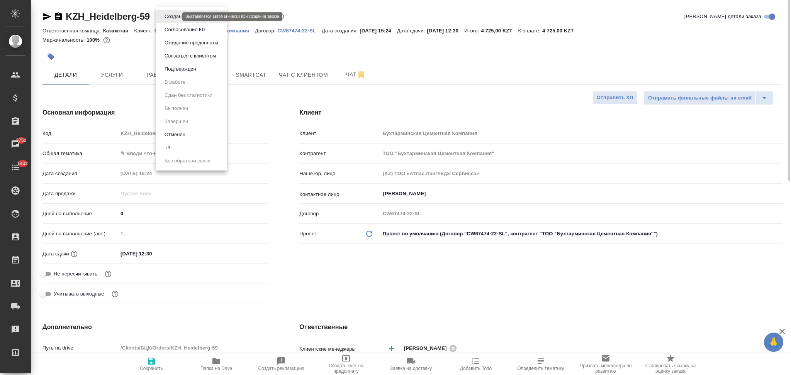
click at [170, 14] on body "🙏 .cls-1 fill:#fff; AWATERA Aslanukova Sati Клиенты Спецификации Заказы 2752 Ча…" at bounding box center [395, 187] width 791 height 375
click at [279, 253] on div at bounding box center [395, 187] width 791 height 375
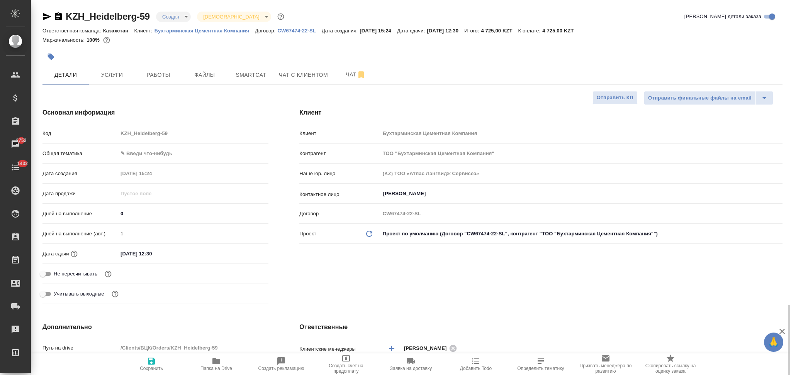
scroll to position [206, 0]
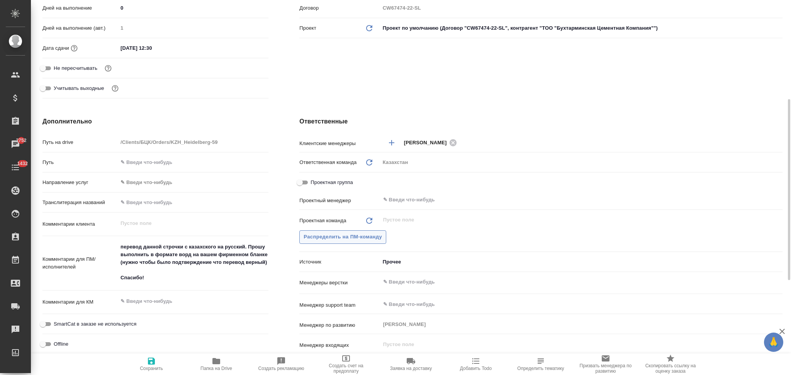
click at [331, 238] on span "Распределить на ПМ-команду" at bounding box center [343, 237] width 78 height 9
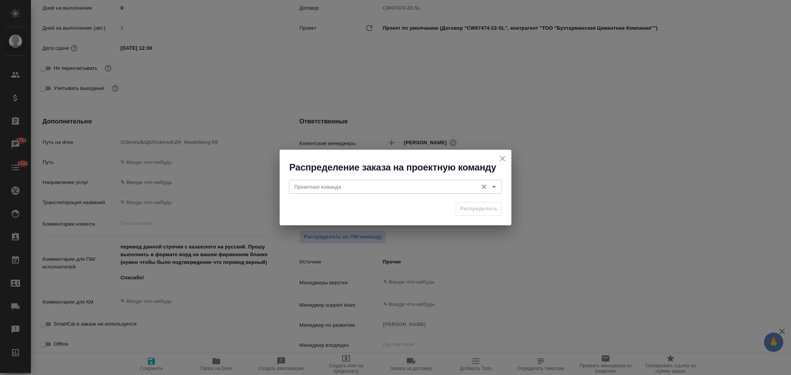
click at [333, 187] on input "Проектная команда" at bounding box center [382, 186] width 183 height 9
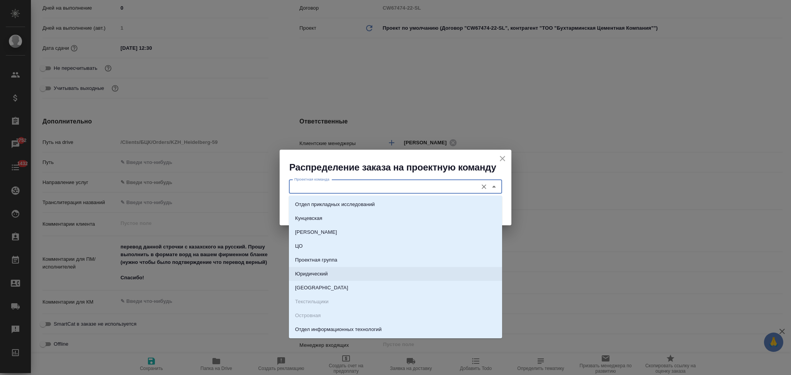
click at [314, 271] on p "Юридический" at bounding box center [311, 274] width 33 height 8
type input "Юридический"
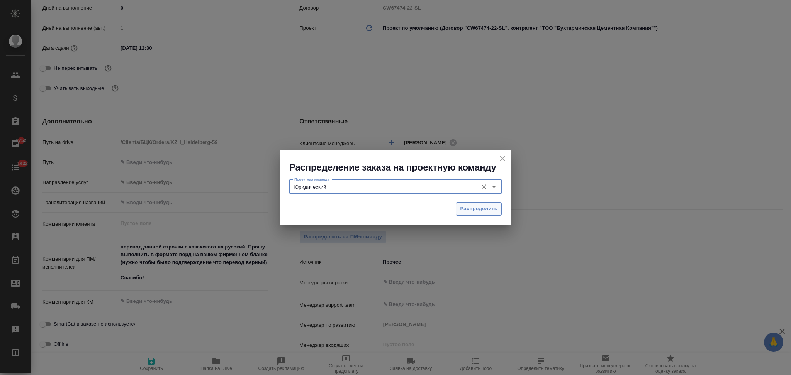
drag, startPoint x: 466, startPoint y: 209, endPoint x: 361, endPoint y: 219, distance: 105.5
click at [466, 209] on span "Распределить" at bounding box center [478, 209] width 37 height 9
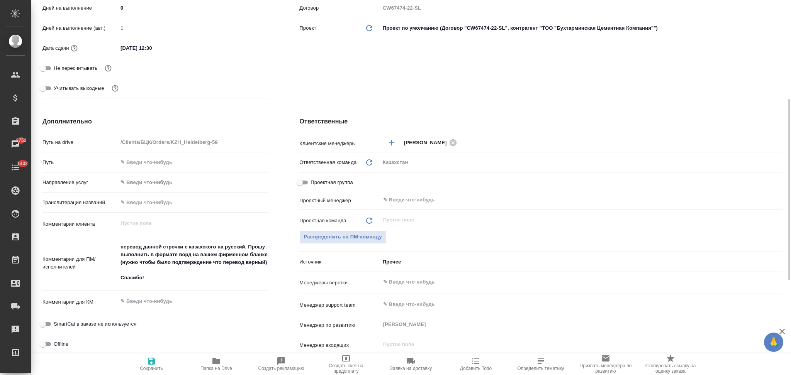
type textarea "x"
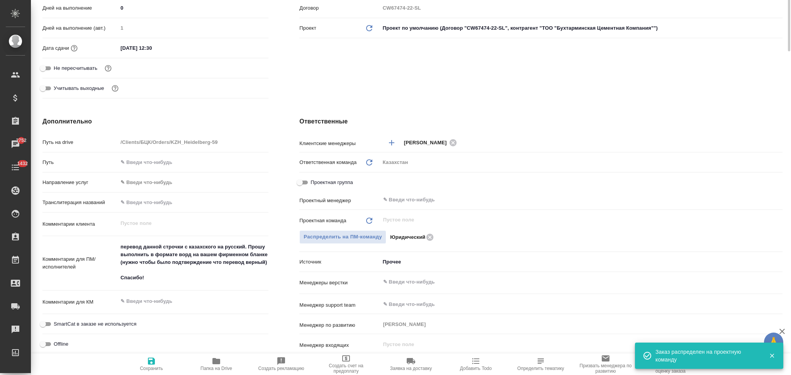
scroll to position [0, 0]
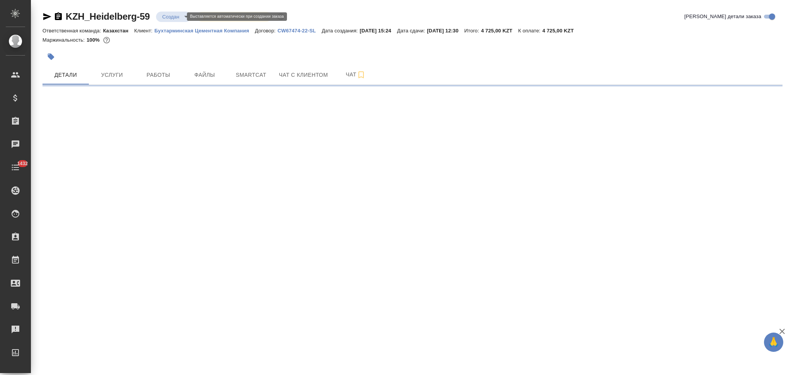
click at [168, 19] on body "🙏 .cls-1 fill:#fff; AWATERA Aslanukova Sati Клиенты Спецификации Заказы Чаты 14…" at bounding box center [395, 187] width 791 height 375
select select "RU"
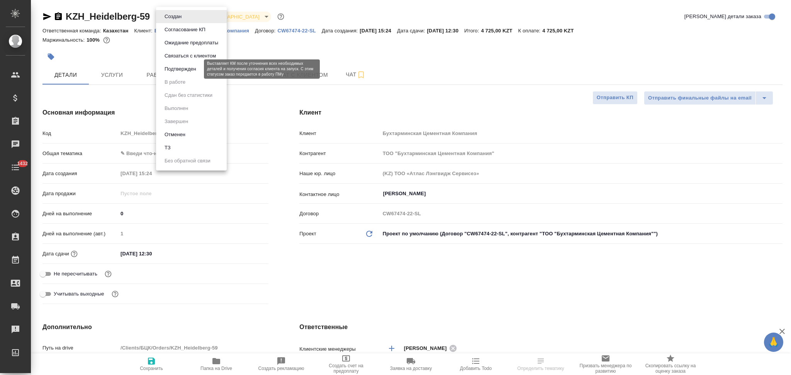
type textarea "x"
click at [175, 73] on button "Подтвержден" at bounding box center [180, 69] width 36 height 8
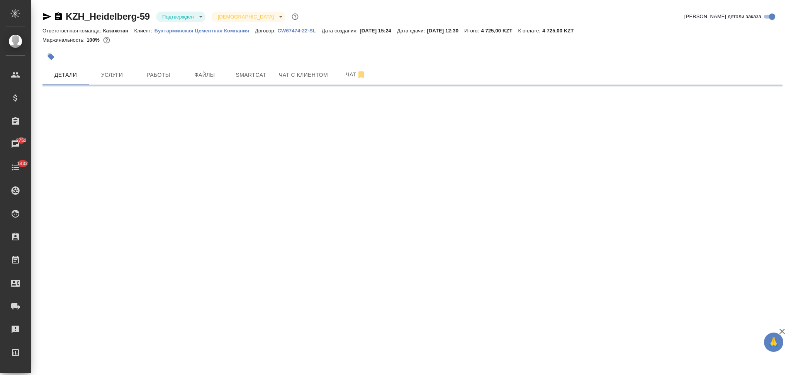
select select "RU"
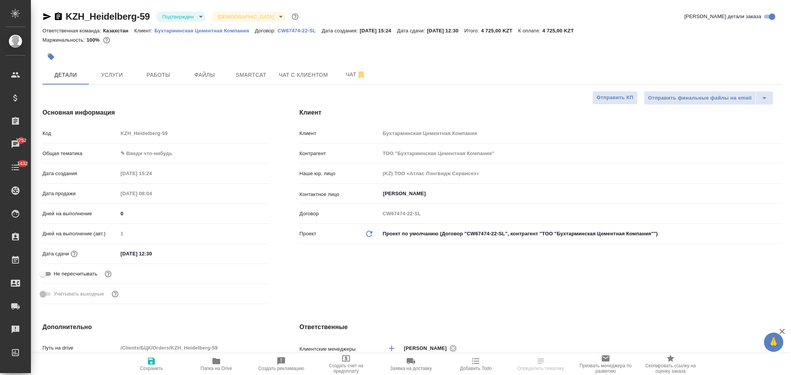
type textarea "x"
click at [82, 134] on div "Код KZH_Heidelberg-59" at bounding box center [155, 134] width 226 height 14
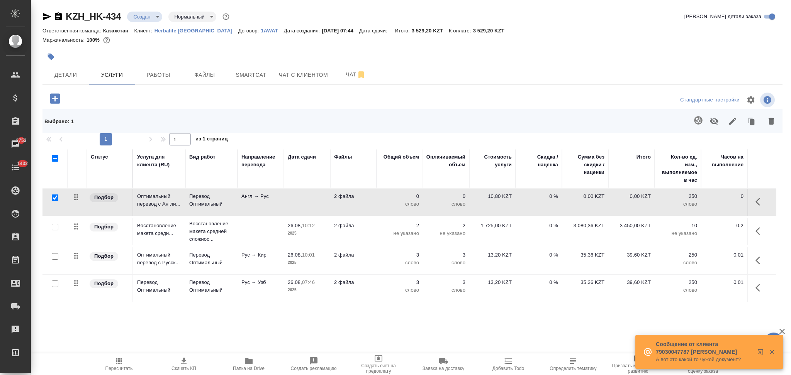
click at [302, 200] on td at bounding box center [307, 202] width 46 height 27
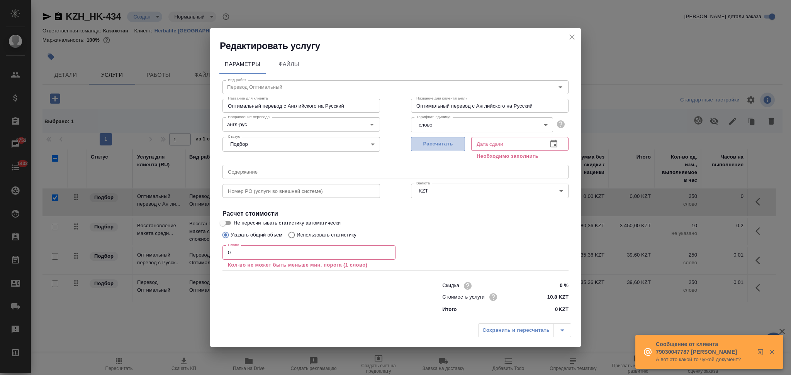
click at [435, 140] on span "Рассчитать" at bounding box center [438, 144] width 46 height 9
type input "26.08.2025 08:22"
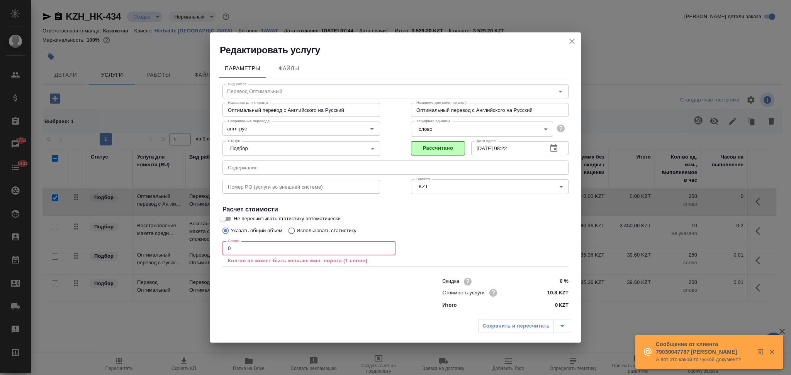
drag, startPoint x: 261, startPoint y: 251, endPoint x: 231, endPoint y: 247, distance: 30.0
click at [231, 247] on input "0" at bounding box center [308, 248] width 173 height 14
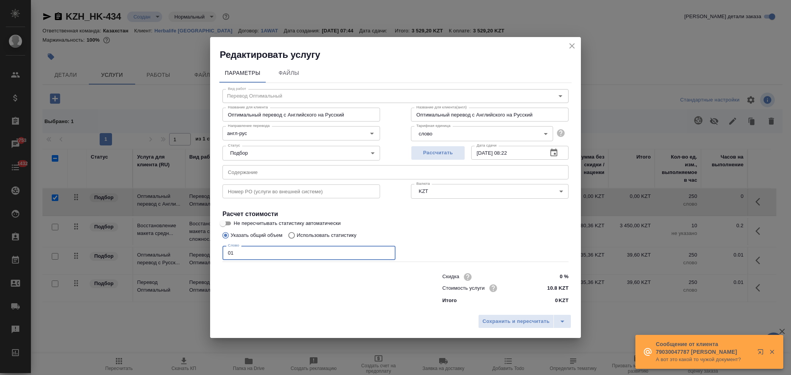
type input "01"
click at [292, 236] on input "Использовать статистику" at bounding box center [290, 235] width 12 height 15
radio input "true"
radio input "false"
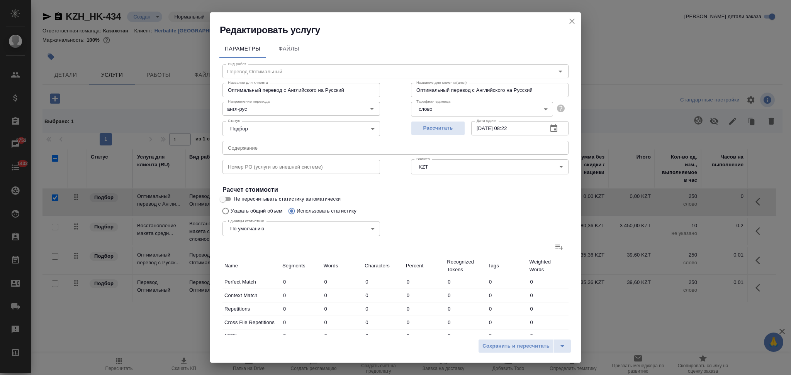
click at [558, 249] on label at bounding box center [559, 247] width 19 height 19
click at [0, 0] on input "file" at bounding box center [0, 0] width 0 height 0
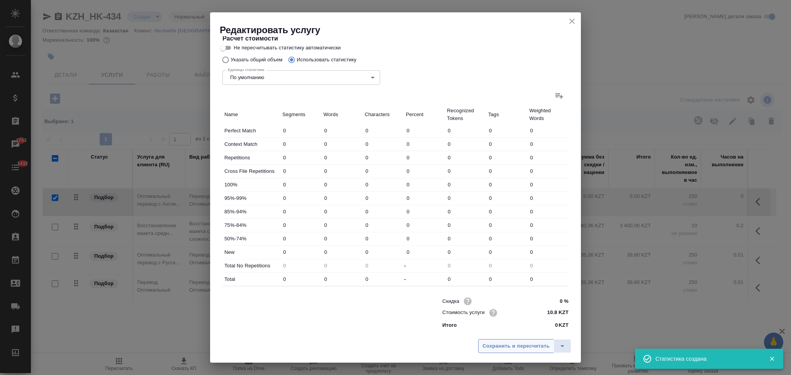
type input "6"
type input "20"
type input "126"
type input "1"
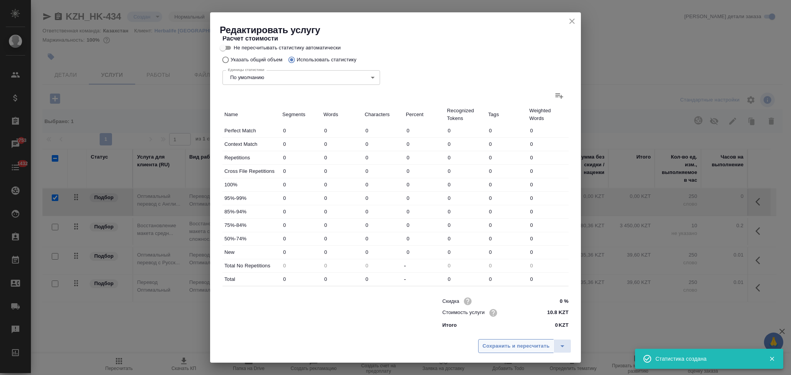
type input "12"
type input "2"
type input "14"
type input "15"
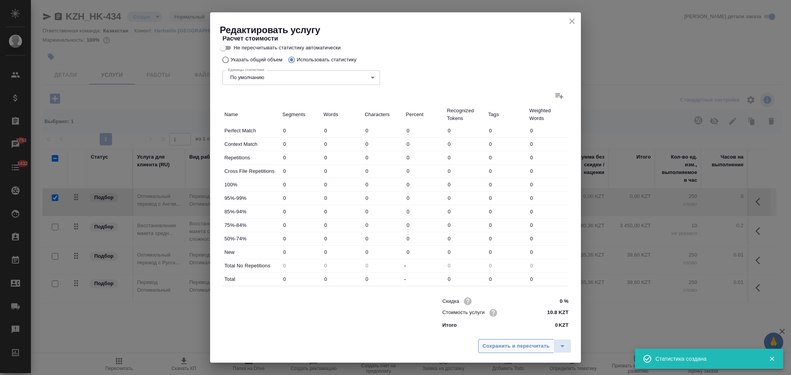
type input "30"
type input "212"
type input "6"
type input "60"
type input "403"
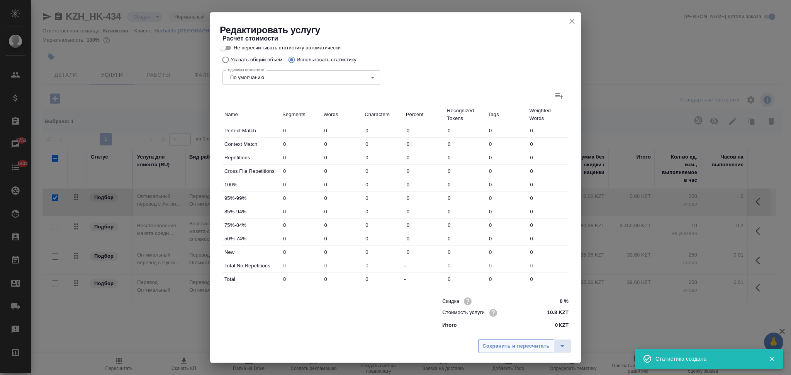
type input "2"
type input "16"
type input "110"
type input "5"
type input "17"
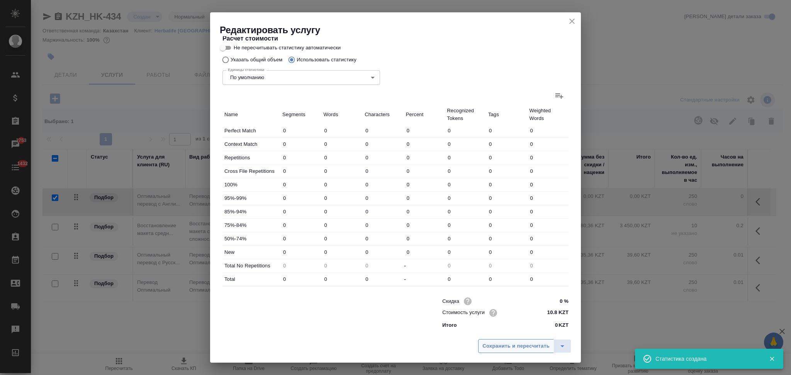
type input "100"
type input "39"
type input "203"
type input "1343"
type input "73"
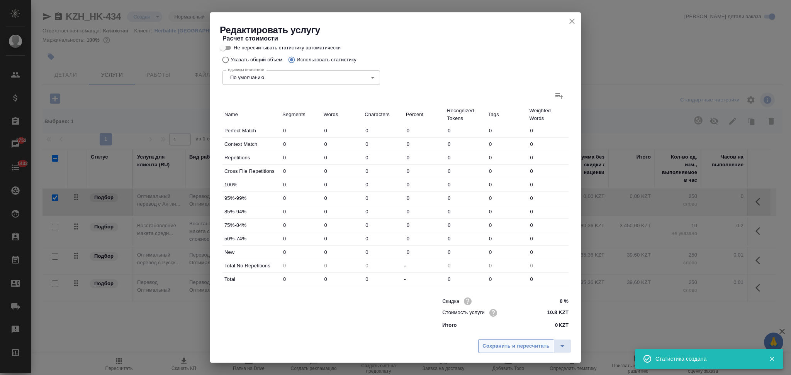
type input "346"
type input "2294"
type input "76"
type input "349"
type input "2320"
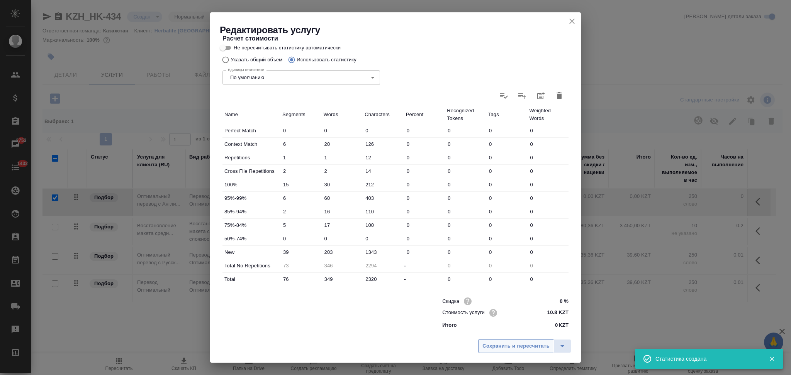
click at [489, 342] on span "Сохранить и пересчитать" at bounding box center [515, 346] width 67 height 9
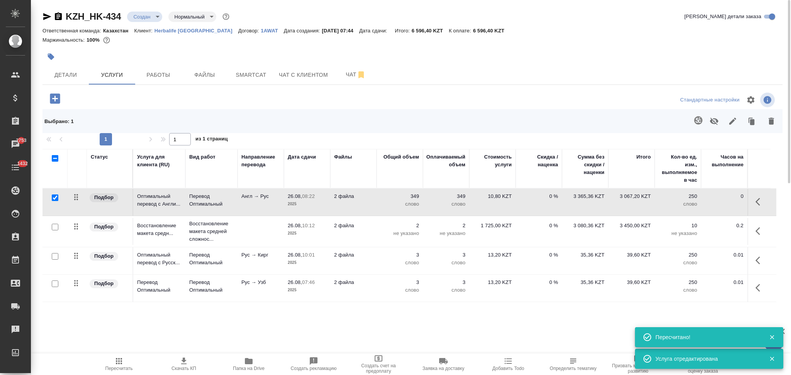
click at [363, 205] on td "2 файла" at bounding box center [353, 202] width 46 height 27
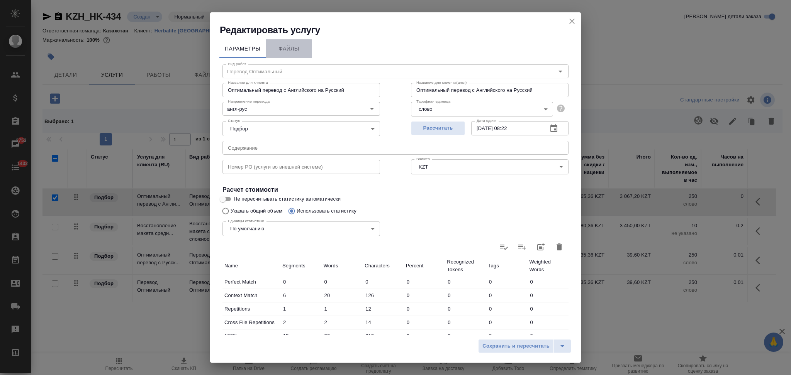
click at [285, 51] on span "Файлы" at bounding box center [288, 49] width 37 height 10
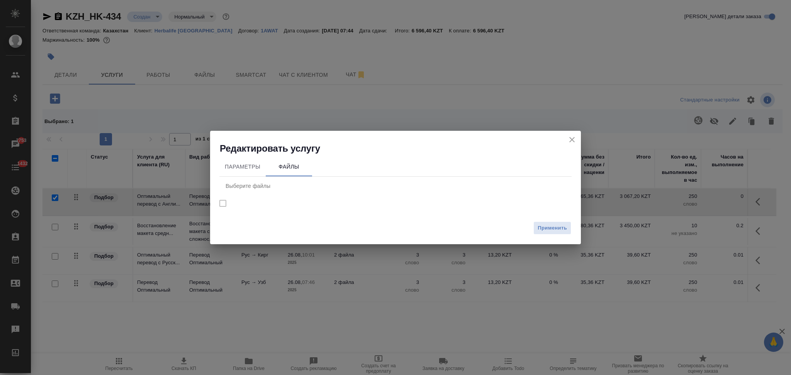
click at [573, 143] on icon "close" at bounding box center [571, 139] width 9 height 9
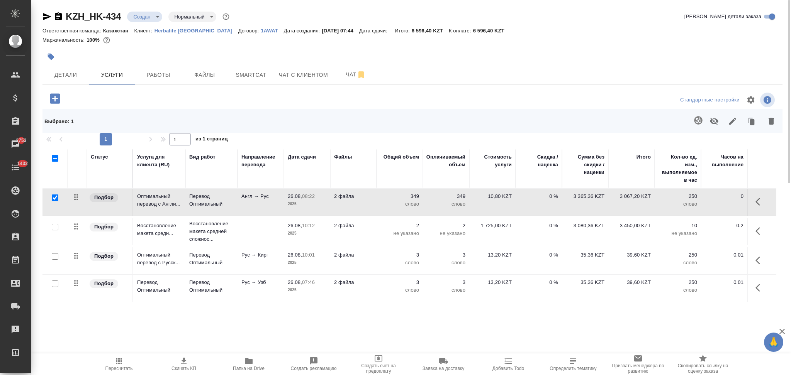
click at [372, 205] on td "2 файла" at bounding box center [353, 202] width 46 height 27
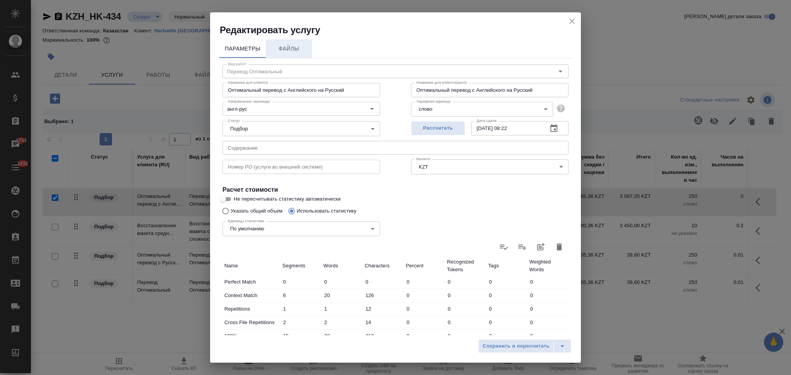
click at [295, 49] on span "Файлы" at bounding box center [288, 49] width 37 height 10
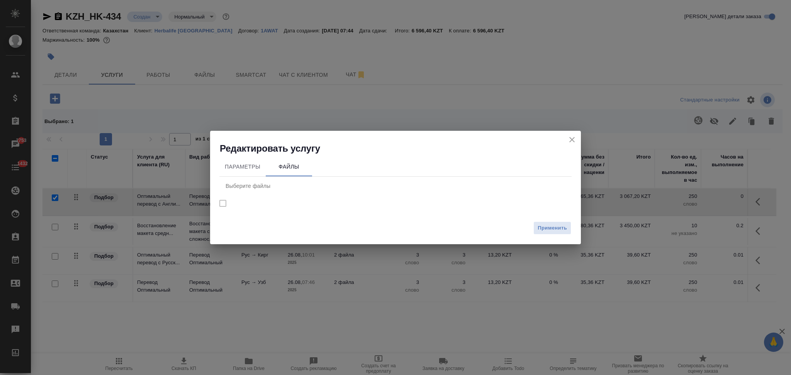
click at [224, 205] on nav "Выберите файлы" at bounding box center [395, 196] width 352 height 38
click at [224, 204] on nav "Выберите файлы" at bounding box center [395, 196] width 352 height 38
click at [565, 137] on div "Редактировать услугу" at bounding box center [395, 143] width 371 height 24
click at [570, 138] on icon "close" at bounding box center [571, 139] width 9 height 9
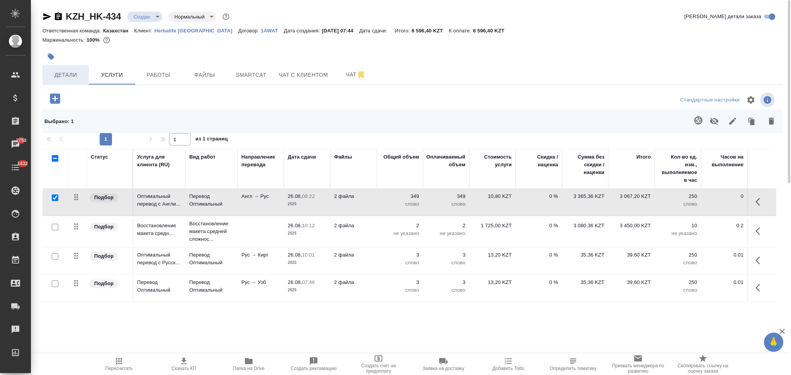
click at [73, 73] on span "Детали" at bounding box center [65, 75] width 37 height 10
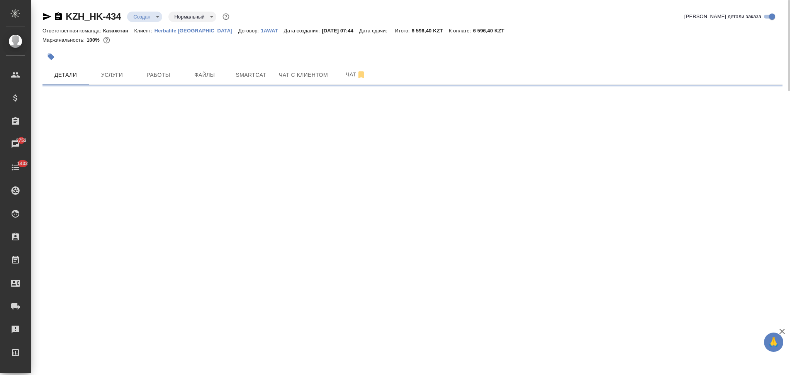
select select "RU"
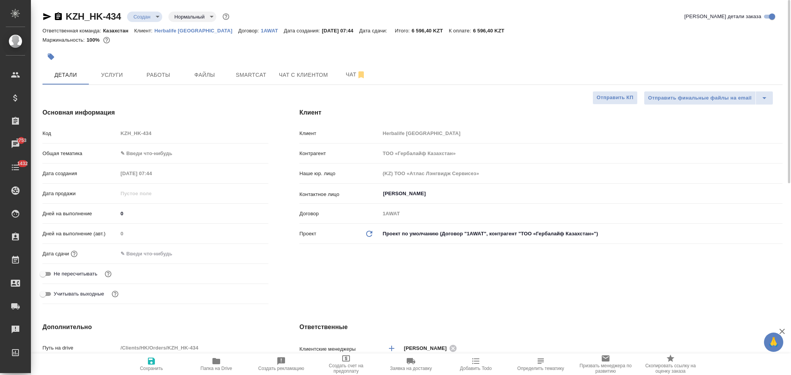
type textarea "x"
click at [139, 257] on input "text" at bounding box center [152, 253] width 68 height 11
click at [246, 254] on icon "button" at bounding box center [246, 253] width 7 height 8
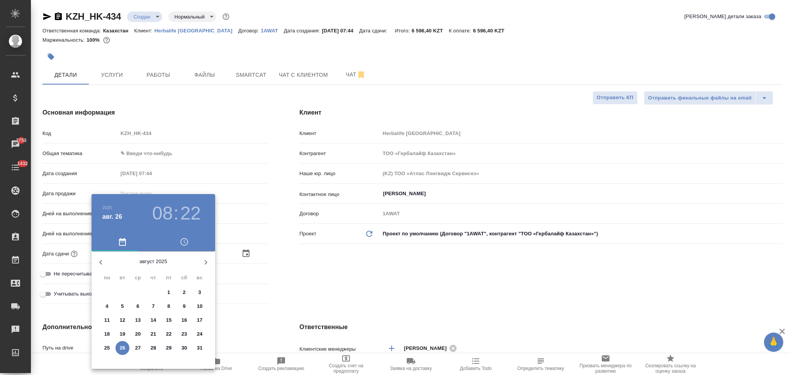
click at [137, 349] on p "27" at bounding box center [138, 348] width 6 height 8
type input "27.08.2025 08:22"
type textarea "x"
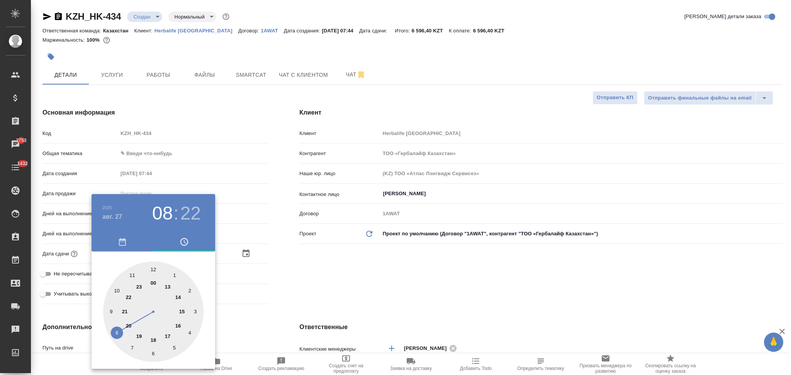
drag, startPoint x: 255, startPoint y: 296, endPoint x: 265, endPoint y: 295, distance: 9.7
click at [258, 296] on div at bounding box center [395, 187] width 791 height 375
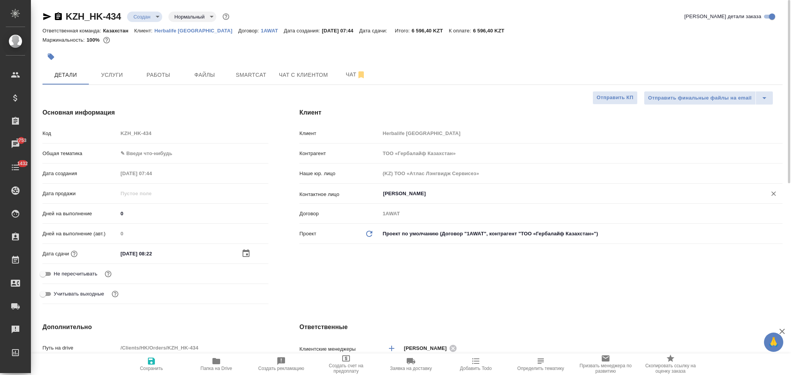
click at [453, 193] on input "Кенжибаева Гаухар" at bounding box center [568, 193] width 372 height 9
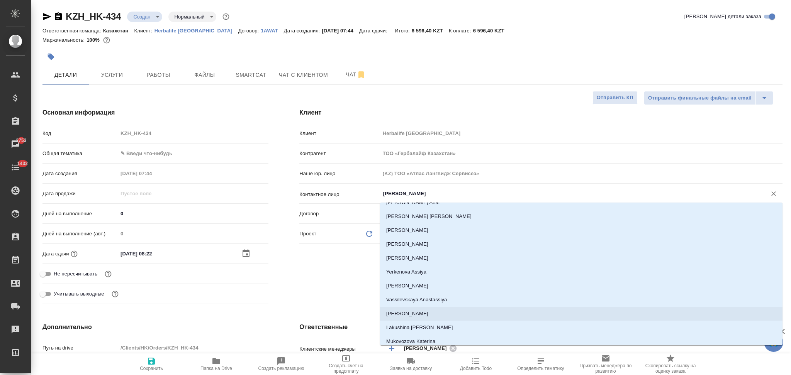
scroll to position [215, 0]
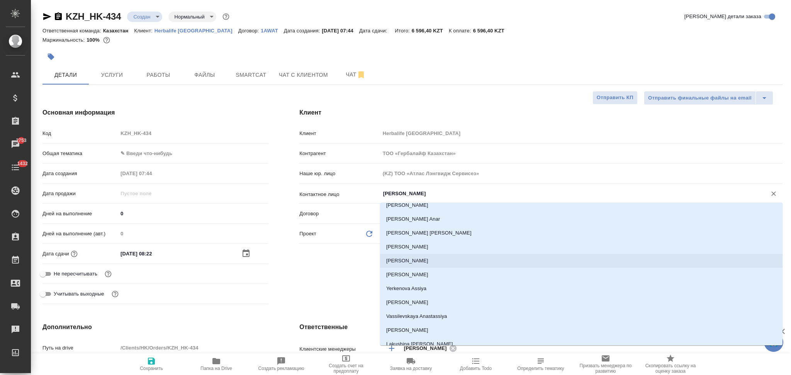
click at [423, 260] on li "Toleubay Meiramgul" at bounding box center [581, 261] width 402 height 14
type input "Toleubay Meiramgul"
type textarea "x"
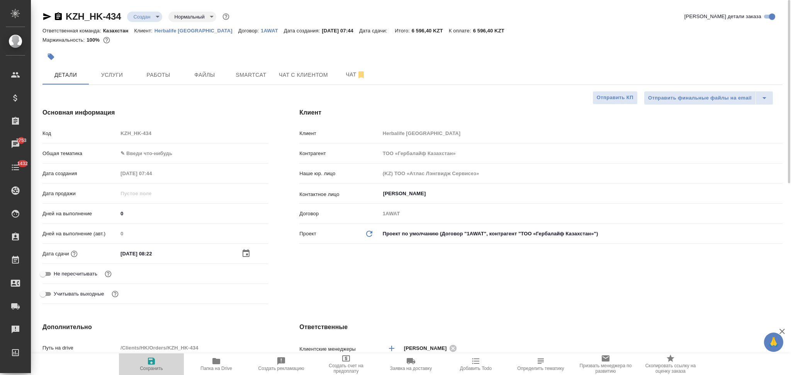
click at [152, 359] on icon "button" at bounding box center [151, 361] width 7 height 7
type textarea "x"
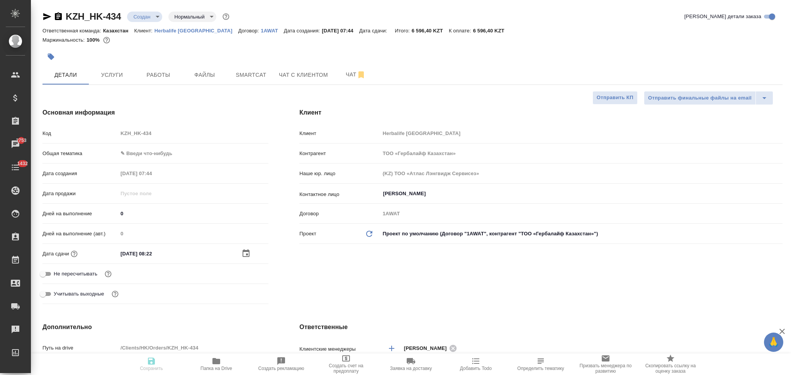
type textarea "x"
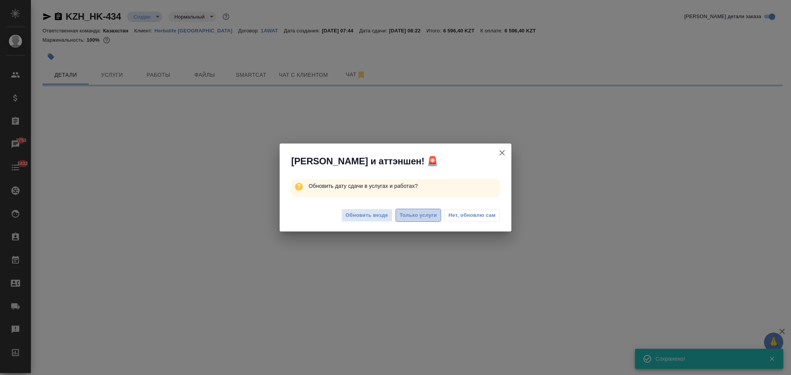
click at [405, 212] on span "Только услуги" at bounding box center [418, 215] width 37 height 9
select select "RU"
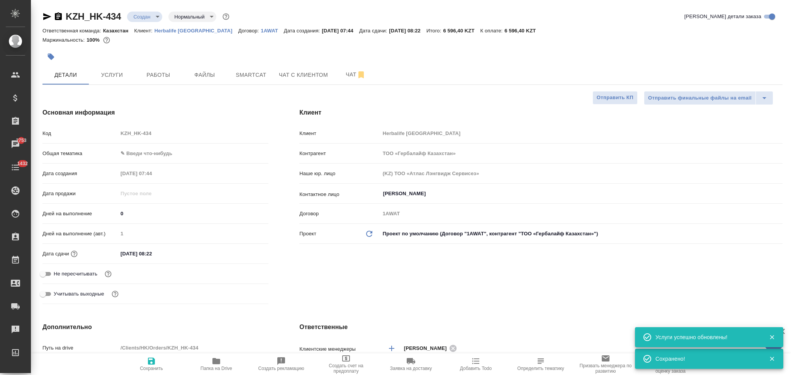
type textarea "x"
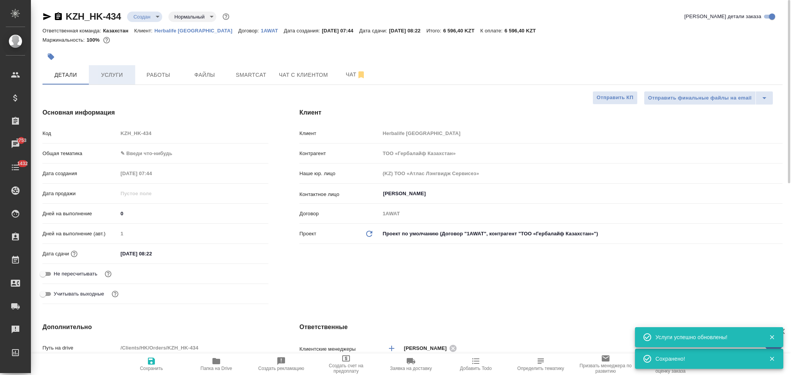
type textarea "x"
click at [118, 75] on span "Услуги" at bounding box center [111, 75] width 37 height 10
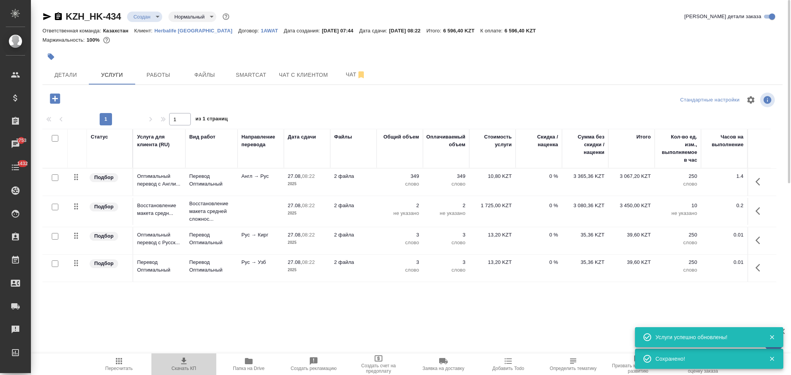
click at [183, 366] on icon "button" at bounding box center [183, 361] width 9 height 9
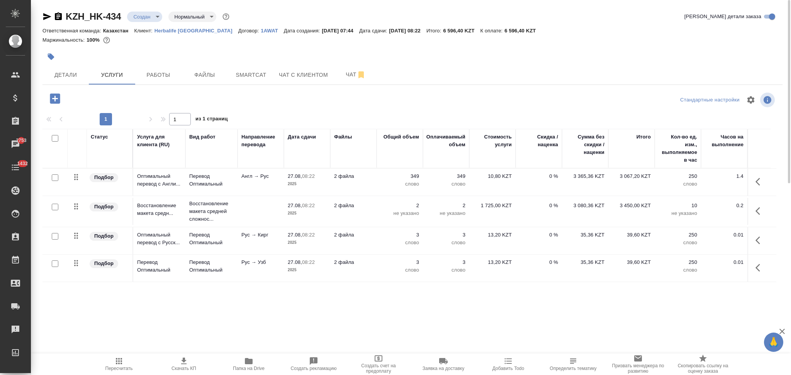
click at [52, 263] on input "checkbox" at bounding box center [55, 264] width 7 height 7
checkbox input "true"
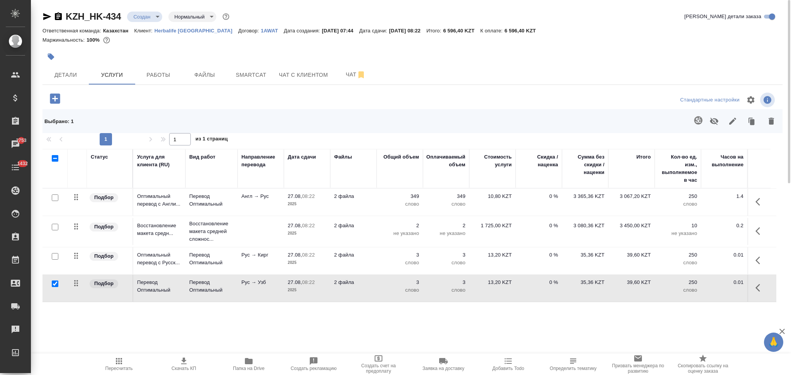
click at [53, 254] on input "checkbox" at bounding box center [55, 256] width 7 height 7
checkbox input "true"
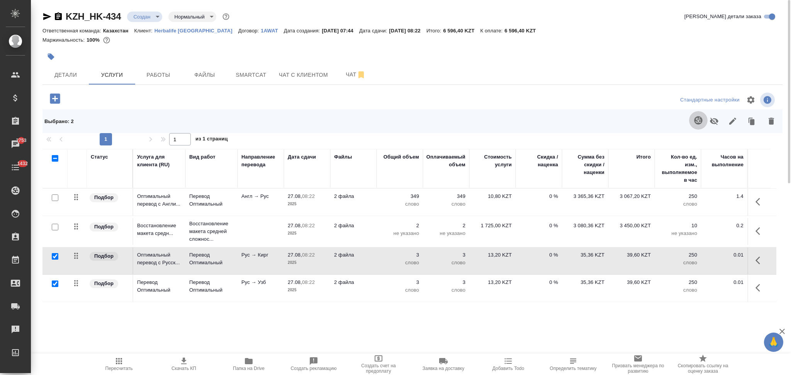
click at [696, 117] on icon "button" at bounding box center [698, 120] width 9 height 9
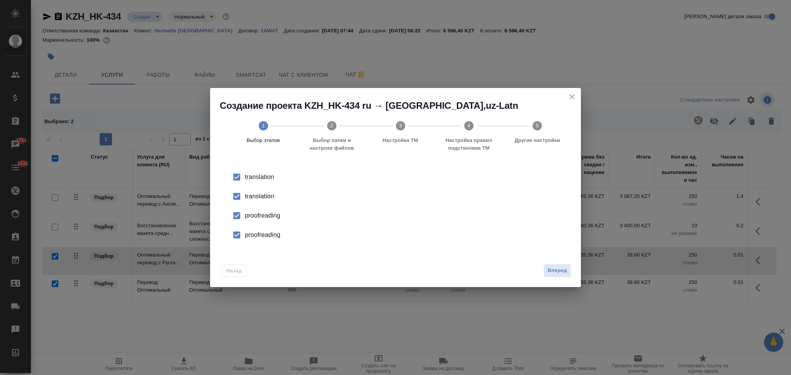
click at [261, 194] on div "translation" at bounding box center [403, 196] width 317 height 9
click at [256, 214] on div "proofreading" at bounding box center [403, 215] width 317 height 9
click at [260, 236] on div "proofreading" at bounding box center [403, 235] width 317 height 9
click at [548, 270] on span "Вперед" at bounding box center [557, 270] width 19 height 9
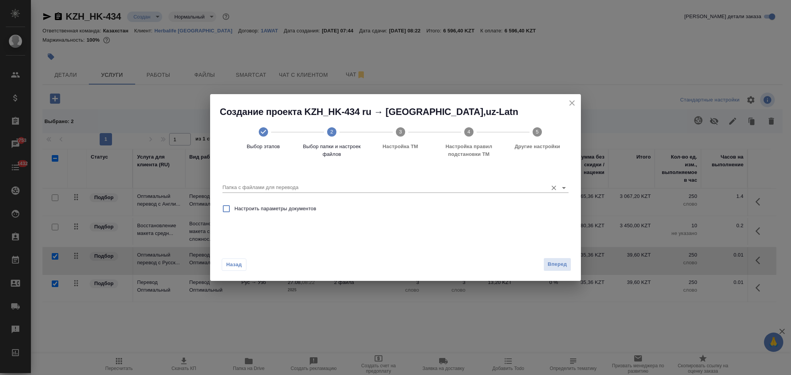
click at [288, 182] on div "Папка с файлами для перевода" at bounding box center [395, 185] width 346 height 16
click at [288, 187] on input "Папка с файлами для перевода" at bounding box center [382, 187] width 321 height 9
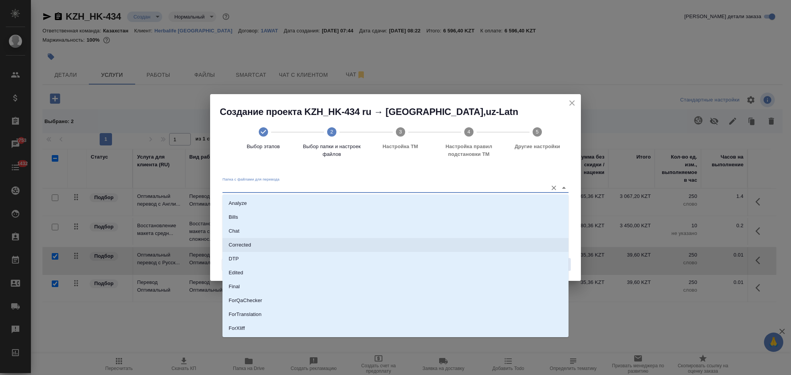
scroll to position [54, 0]
click at [258, 300] on li "Source" at bounding box center [395, 303] width 346 height 14
type input "Source"
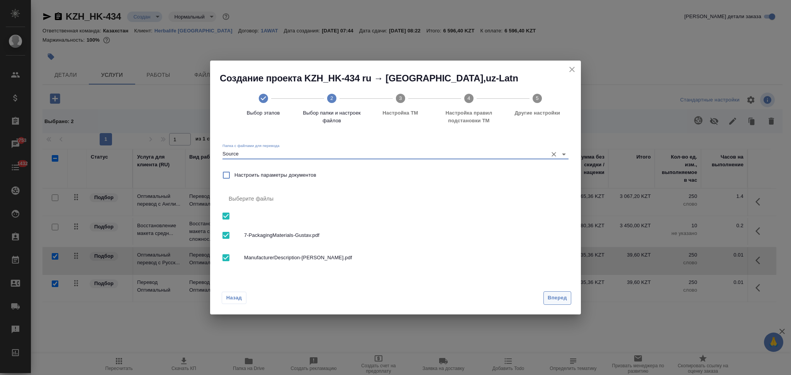
click at [549, 296] on span "Вперед" at bounding box center [557, 298] width 19 height 9
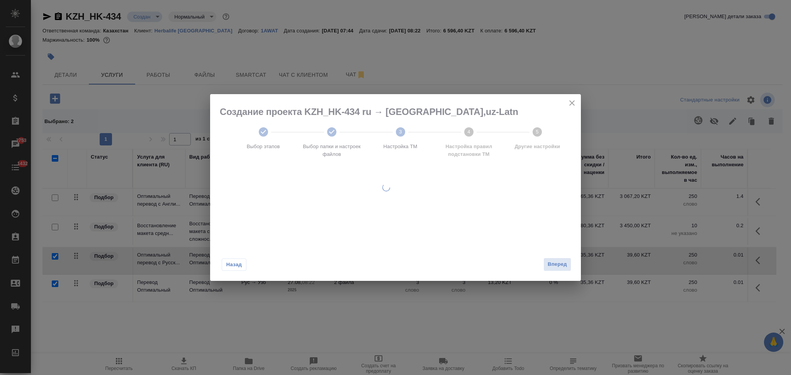
click at [553, 272] on div at bounding box center [386, 187] width 352 height 187
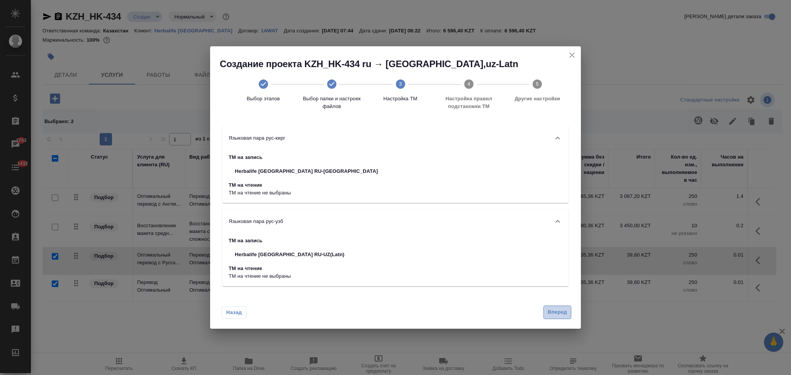
click at [554, 309] on span "Вперед" at bounding box center [557, 312] width 19 height 9
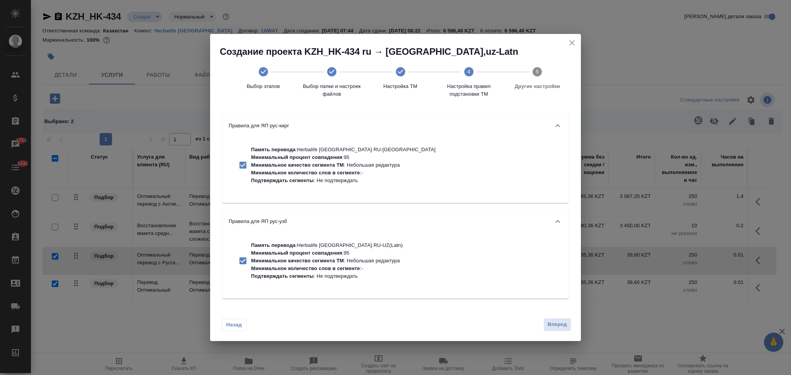
click at [292, 265] on p "Минимальное количество слов в сегменте : -" at bounding box center [327, 269] width 152 height 8
checkbox input "false"
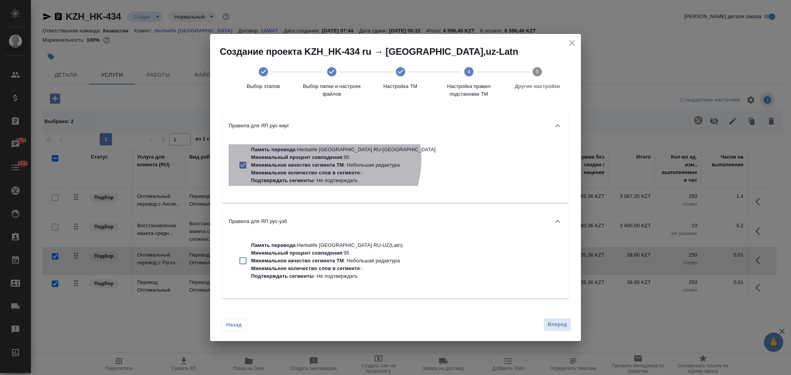
click at [323, 159] on p "Минимальный процент совпадения" at bounding box center [296, 157] width 91 height 6
checkbox input "false"
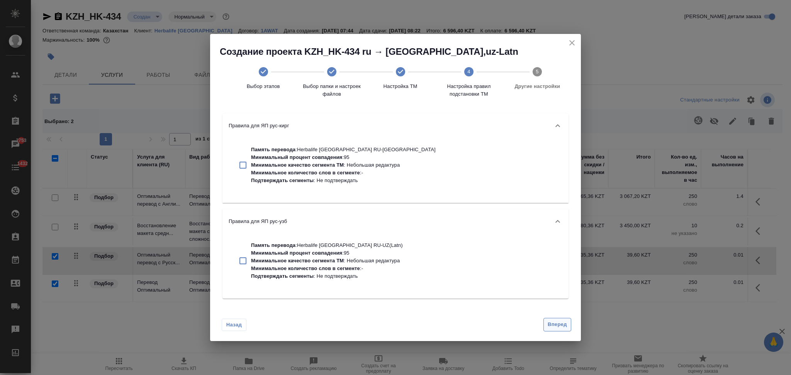
click at [550, 322] on span "Вперед" at bounding box center [557, 325] width 19 height 9
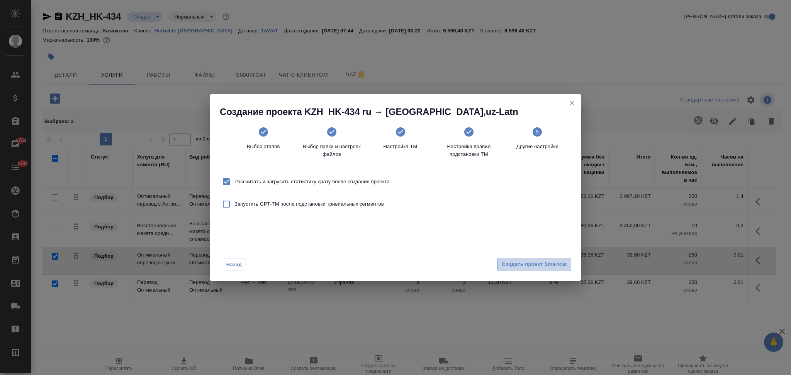
click at [510, 269] on span "Создать проект Smartcat" at bounding box center [534, 264] width 65 height 9
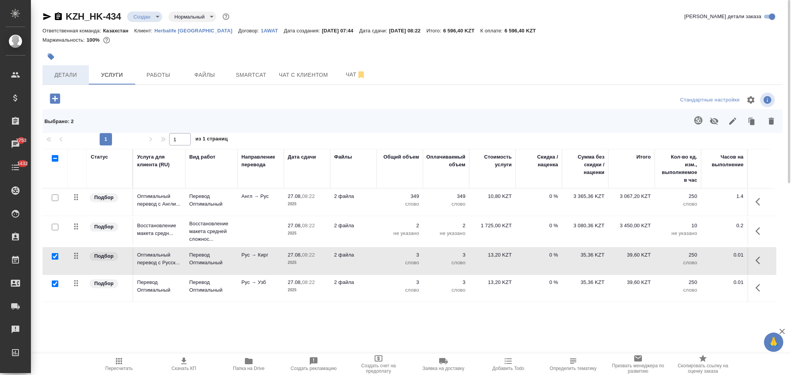
click at [72, 73] on span "Детали" at bounding box center [65, 75] width 37 height 10
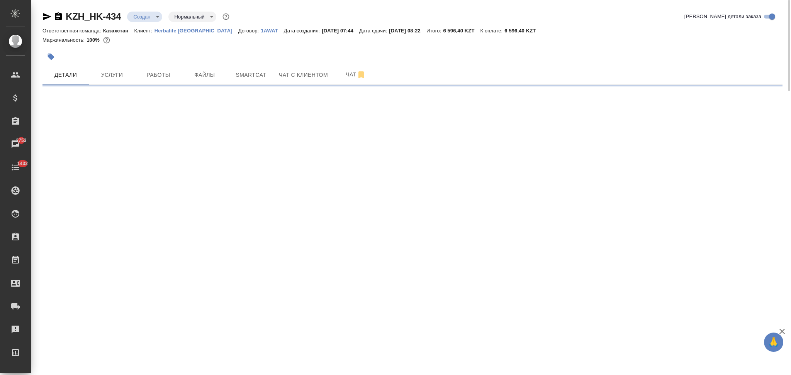
select select "RU"
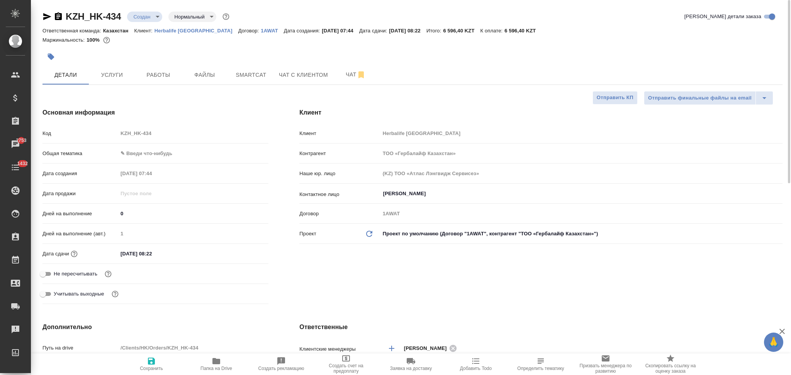
type textarea "x"
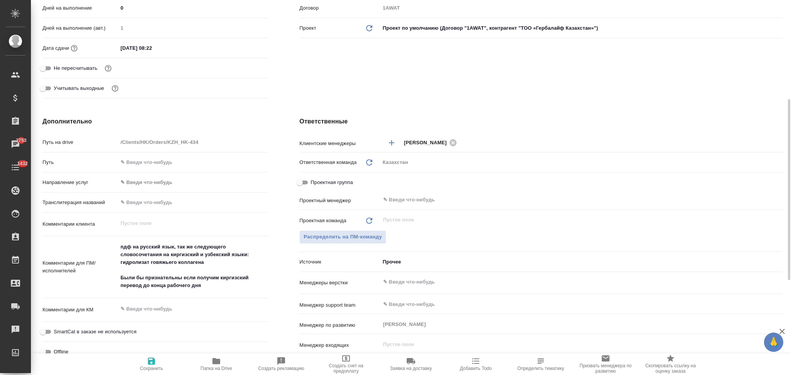
type textarea "x"
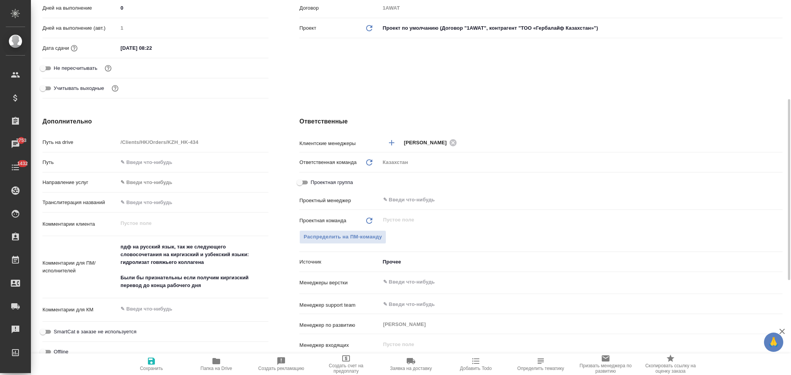
type textarea "x"
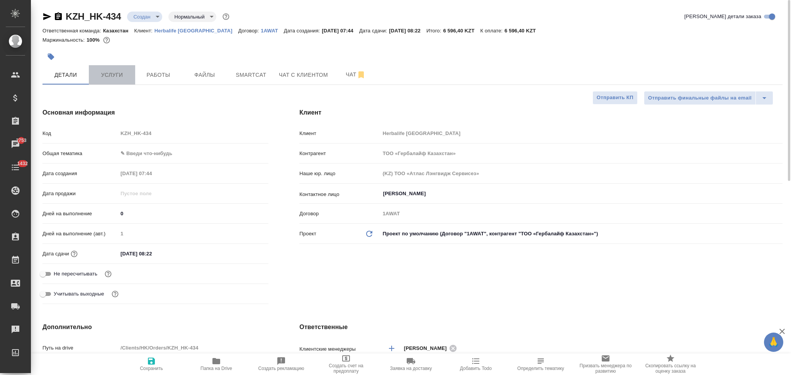
click at [114, 71] on span "Услуги" at bounding box center [111, 75] width 37 height 10
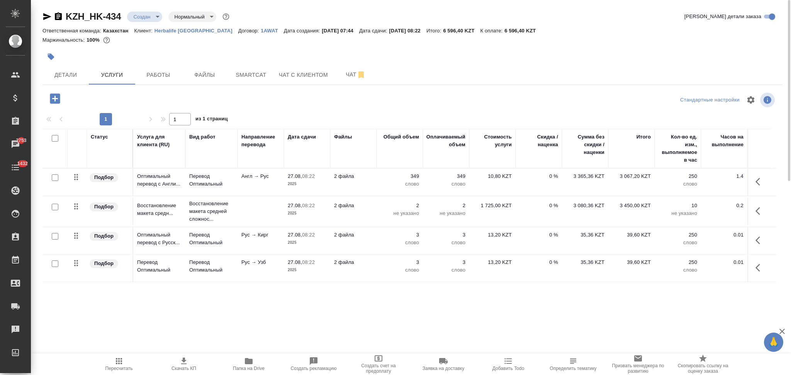
click at [374, 242] on td "2 файла" at bounding box center [353, 240] width 46 height 27
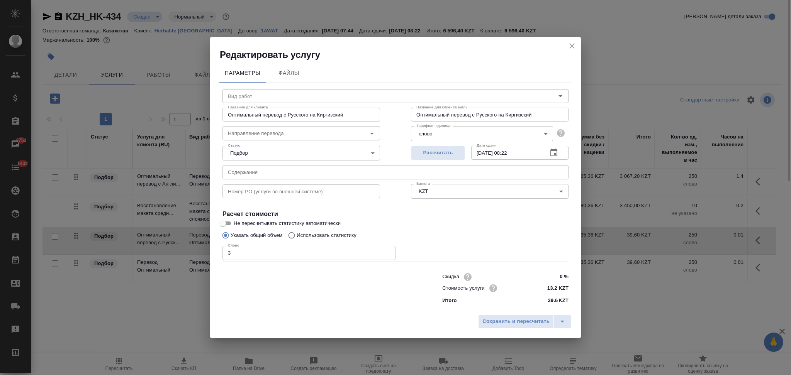
type input "Перевод Оптимальный"
type input "рус-кирг"
click at [224, 226] on input "Не пересчитывать статистику автоматически" at bounding box center [223, 223] width 28 height 9
checkbox input "true"
click at [486, 323] on span "Сохранить и пересчитать" at bounding box center [515, 321] width 67 height 9
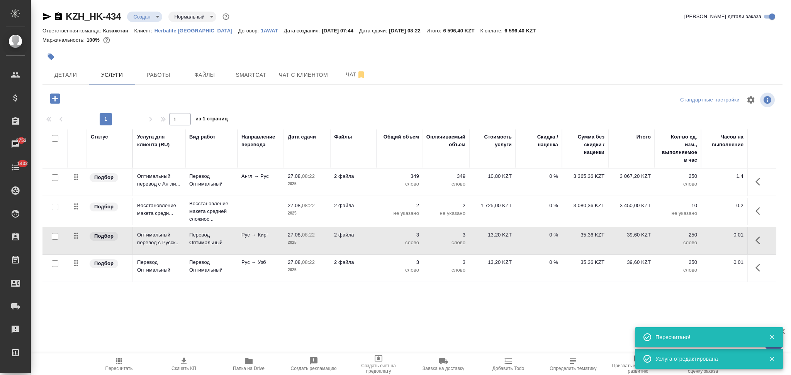
click at [373, 268] on td "2 файла" at bounding box center [353, 268] width 46 height 27
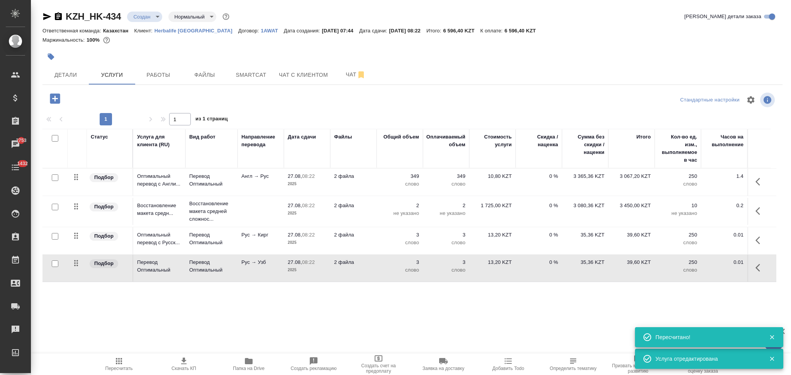
click at [373, 268] on td "2 файла" at bounding box center [353, 268] width 46 height 27
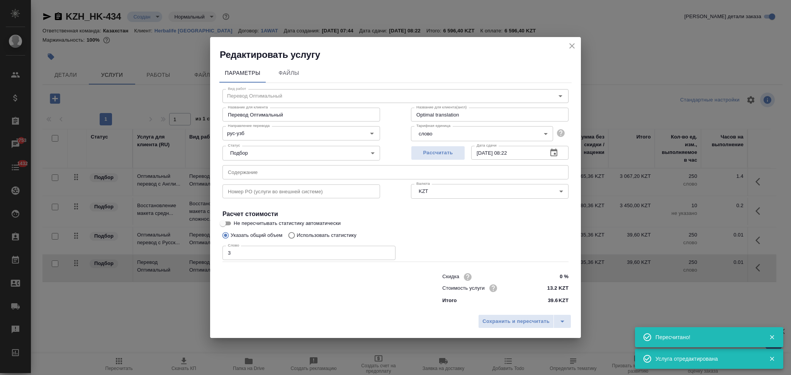
click at [226, 221] on input "Не пересчитывать статистику автоматически" at bounding box center [223, 223] width 28 height 9
checkbox input "true"
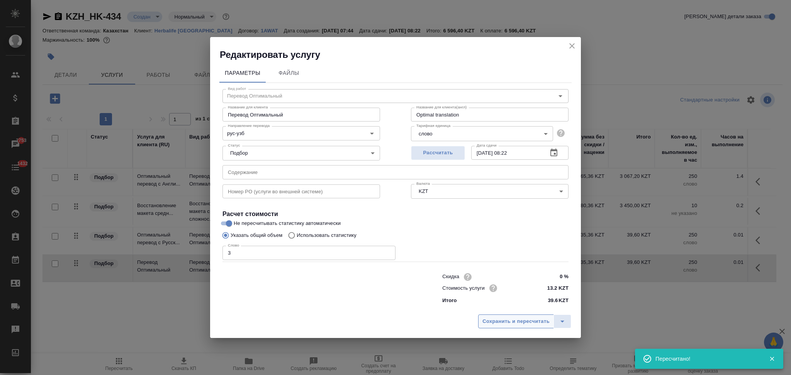
click at [526, 322] on span "Сохранить и пересчитать" at bounding box center [515, 321] width 67 height 9
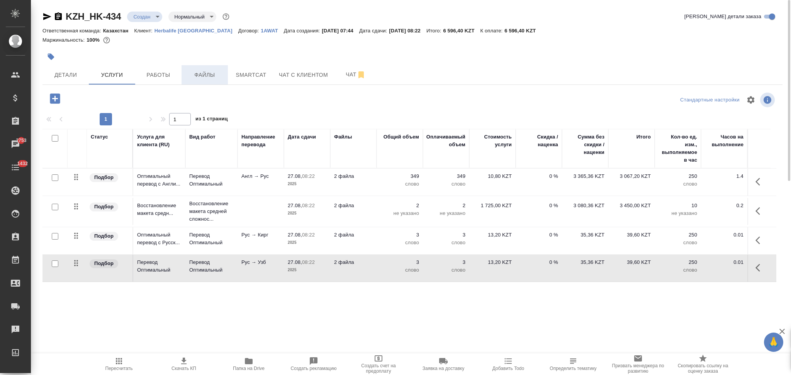
click at [199, 76] on span "Файлы" at bounding box center [204, 75] width 37 height 10
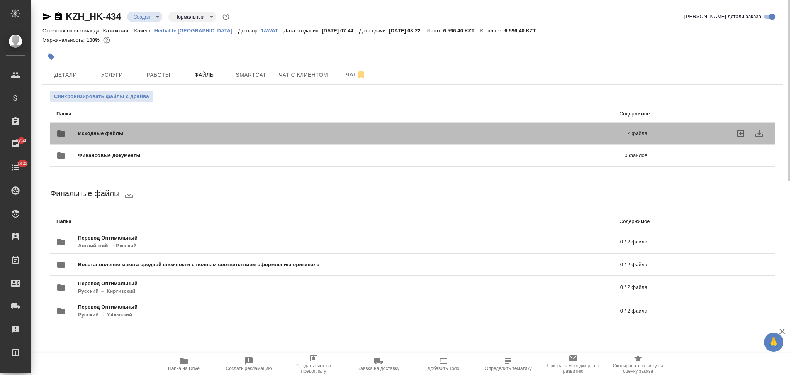
click at [92, 130] on span "Исходные файлы" at bounding box center [226, 134] width 297 height 8
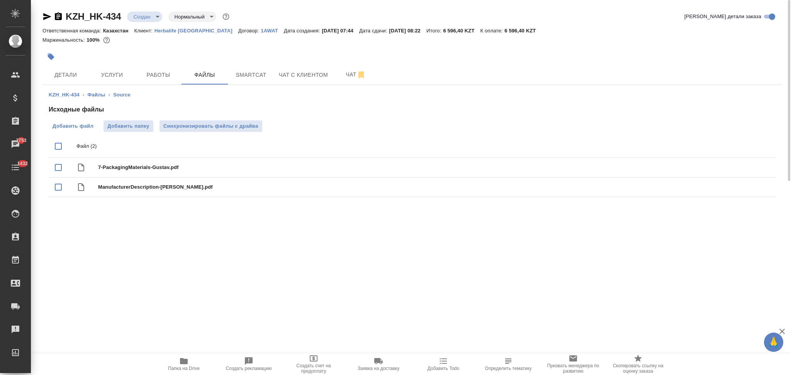
click at [63, 125] on span "Добавить файл" at bounding box center [73, 126] width 41 height 8
click at [0, 0] on input "Добавить файл" at bounding box center [0, 0] width 0 height 0
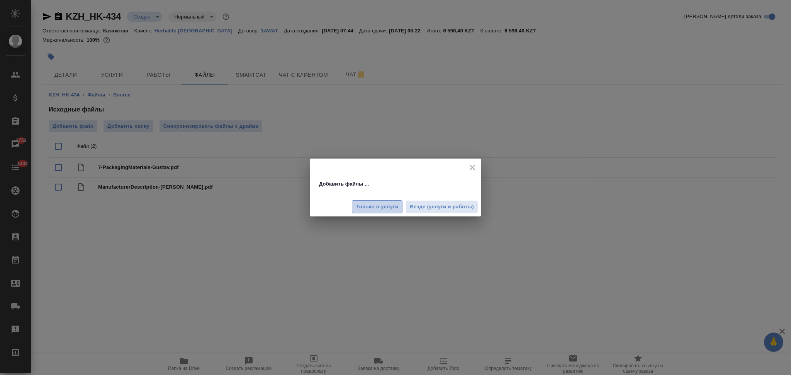
click at [391, 203] on span "Только в услуги" at bounding box center [377, 207] width 42 height 9
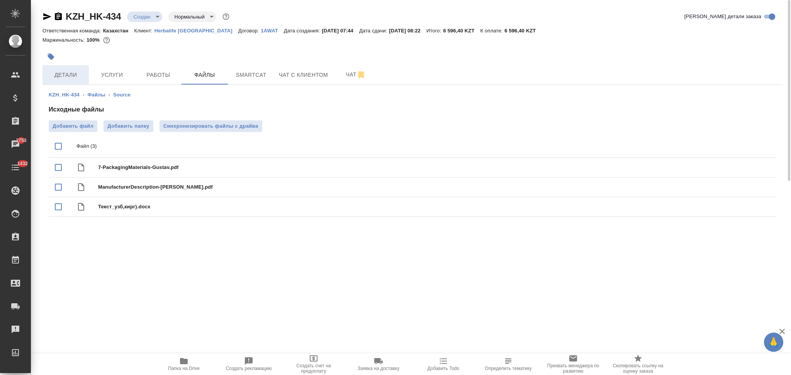
click at [80, 76] on span "Детали" at bounding box center [65, 75] width 37 height 10
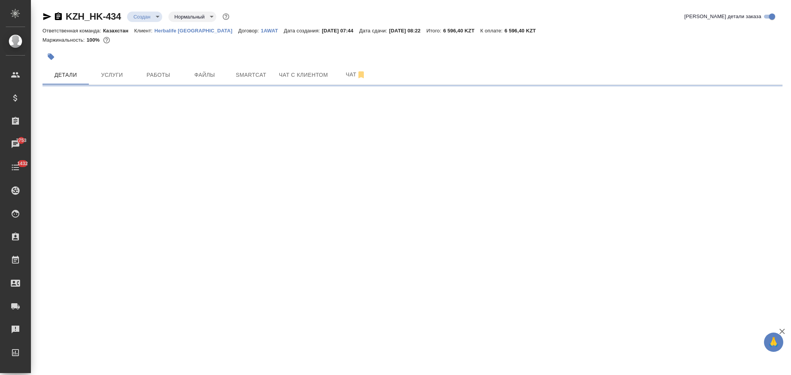
select select "RU"
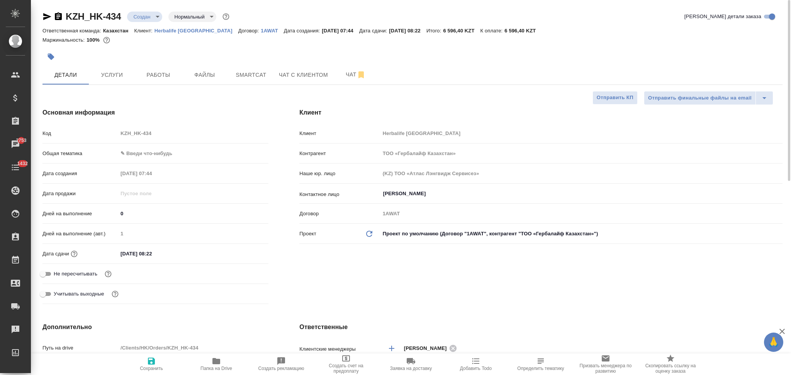
type textarea "x"
click at [168, 257] on input "27.08.2025 08:22" at bounding box center [152, 253] width 68 height 11
click at [246, 253] on icon "button" at bounding box center [245, 253] width 9 height 9
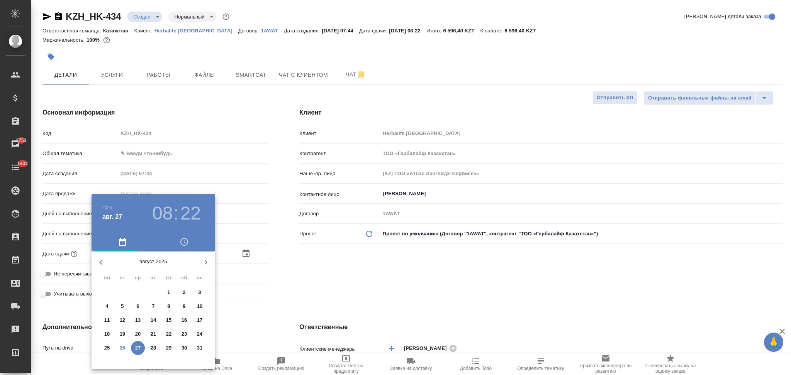
click at [299, 296] on div at bounding box center [395, 187] width 791 height 375
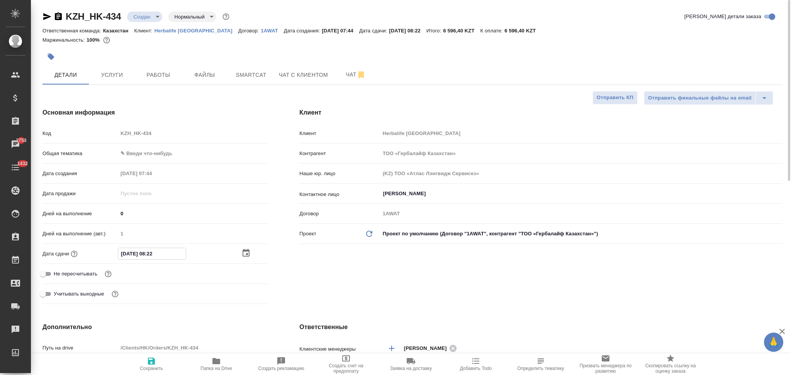
drag, startPoint x: 163, startPoint y: 255, endPoint x: 151, endPoint y: 256, distance: 12.1
click at [151, 256] on input "27.08.2025 08:22" at bounding box center [152, 253] width 68 height 11
type input "27.08.2025 09:00"
type textarea "x"
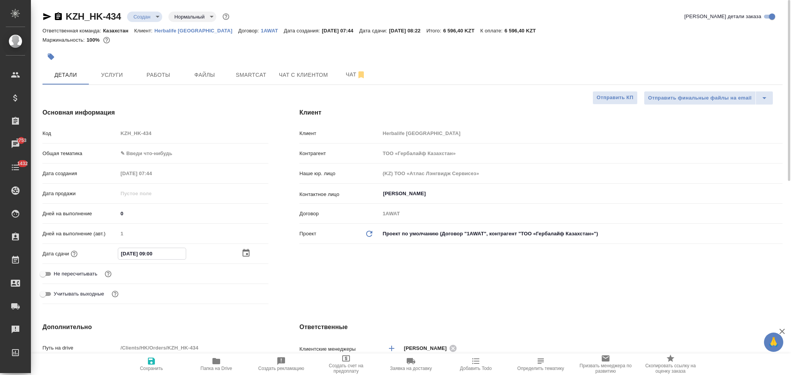
type textarea "x"
type input "27.08.2025 09:00"
click at [149, 361] on icon "button" at bounding box center [151, 361] width 7 height 7
type textarea "x"
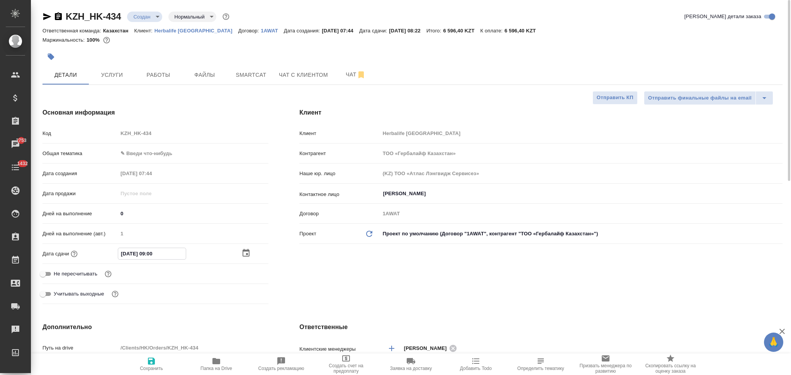
type textarea "x"
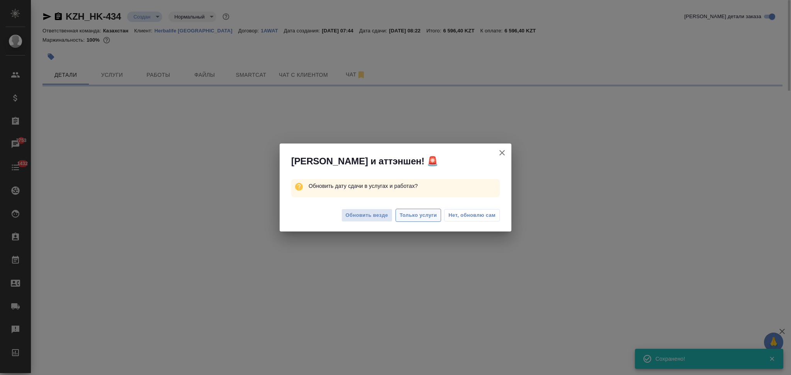
click at [414, 210] on button "Только услуги" at bounding box center [418, 216] width 46 height 14
select select "RU"
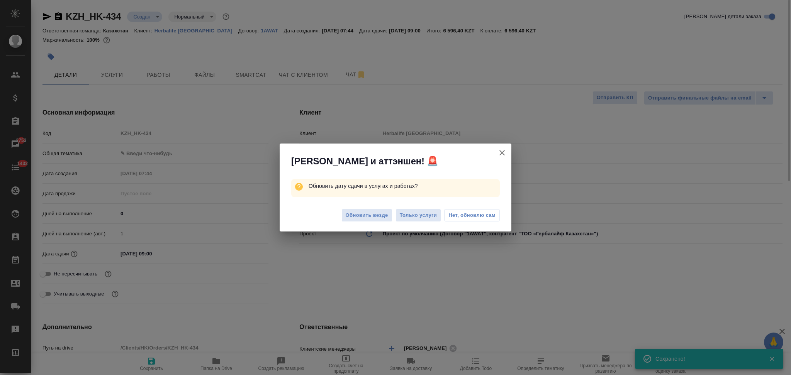
type textarea "x"
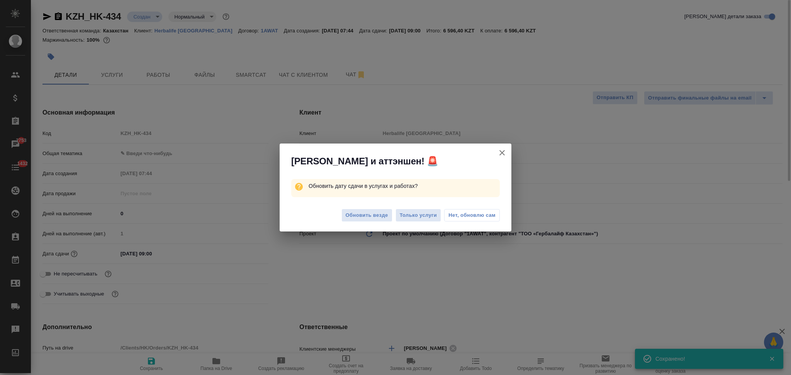
type textarea "x"
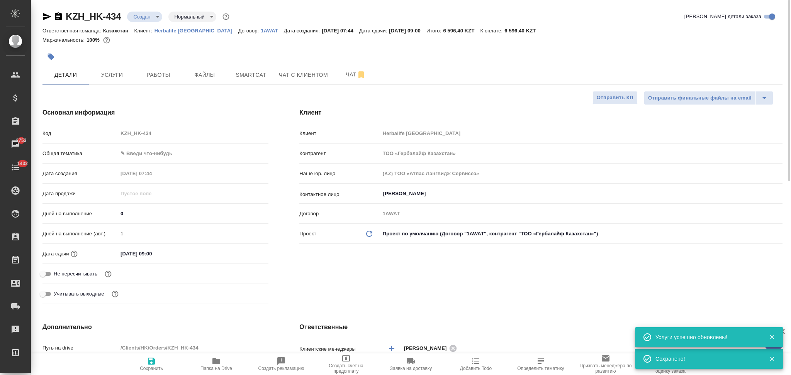
scroll to position [154, 0]
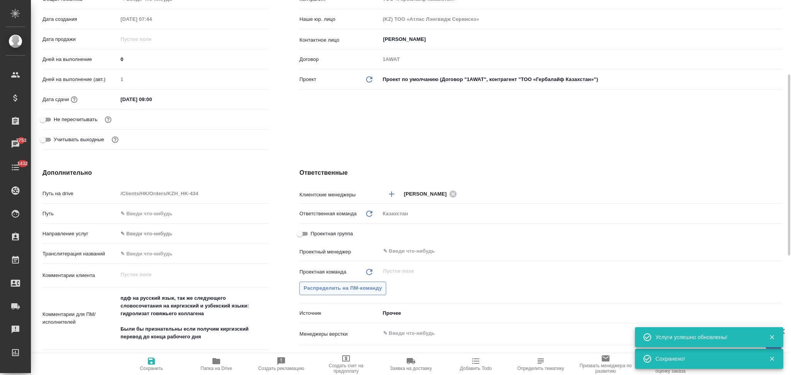
click at [335, 283] on button "Распределить на ПМ-команду" at bounding box center [342, 289] width 87 height 14
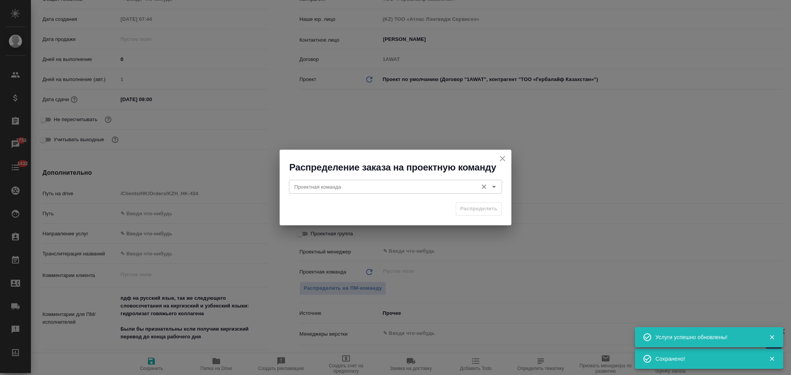
click at [345, 187] on input "Проектная команда" at bounding box center [382, 186] width 183 height 9
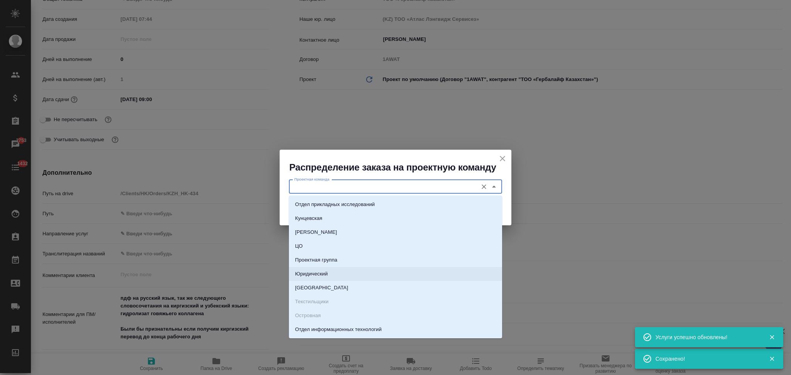
click at [310, 278] on p "Юридический" at bounding box center [311, 274] width 33 height 8
type input "Юридический"
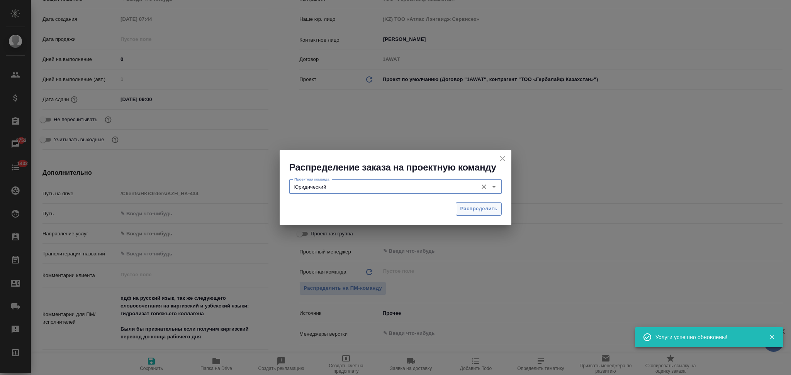
click at [464, 208] on span "Распределить" at bounding box center [478, 209] width 37 height 9
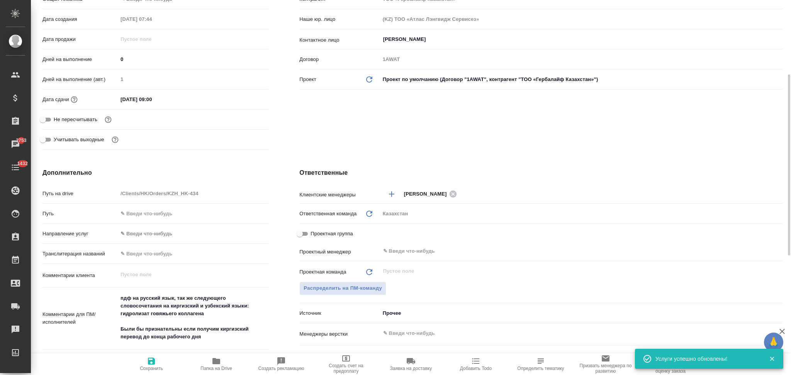
type textarea "x"
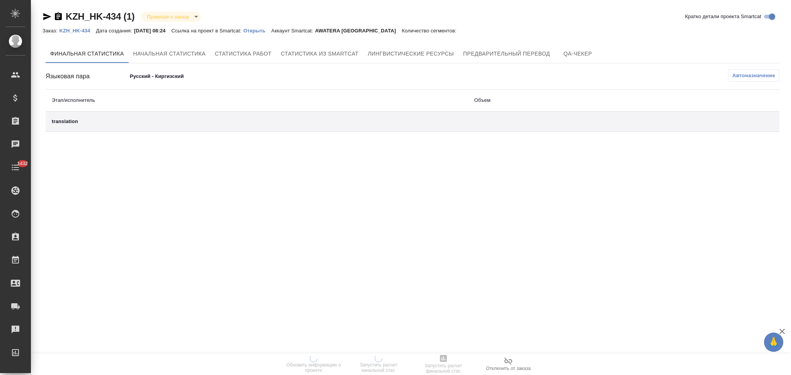
click at [263, 30] on p "Открыть" at bounding box center [257, 31] width 28 height 6
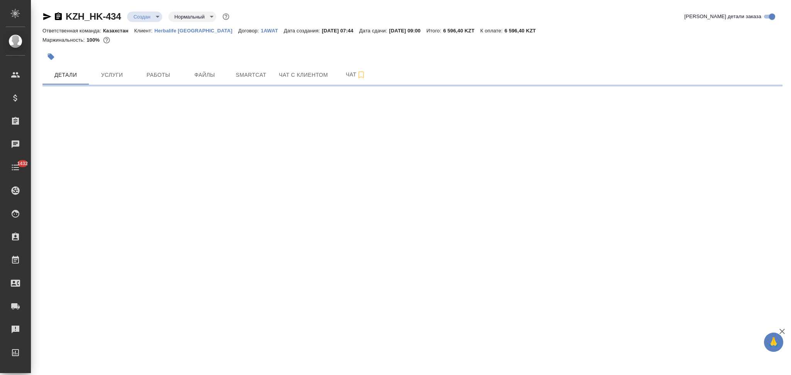
click at [135, 17] on body "🙏 .cls-1 fill:#fff; AWATERA Aslanukova Sati Клиенты Спецификации Заказы Чаты 14…" at bounding box center [395, 187] width 791 height 375
select select "RU"
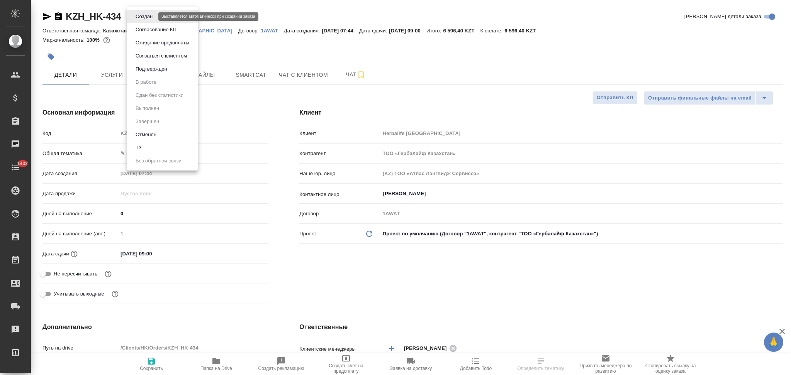
type textarea "x"
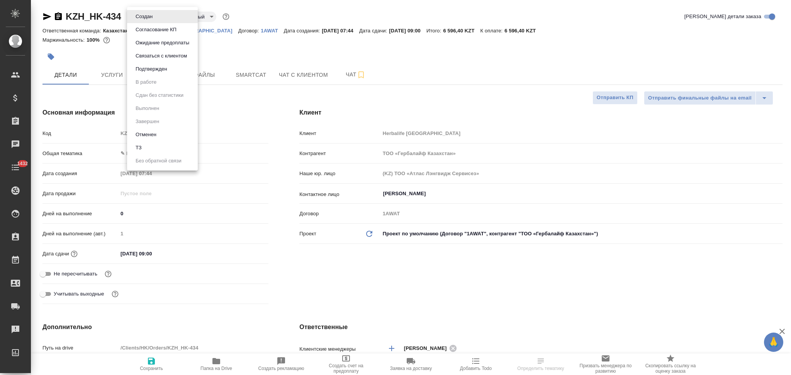
type textarea "x"
click at [139, 69] on button "Подтвержден" at bounding box center [151, 69] width 36 height 8
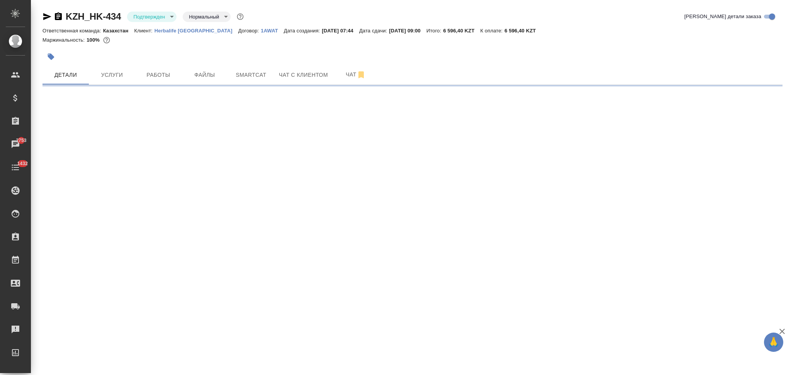
select select "RU"
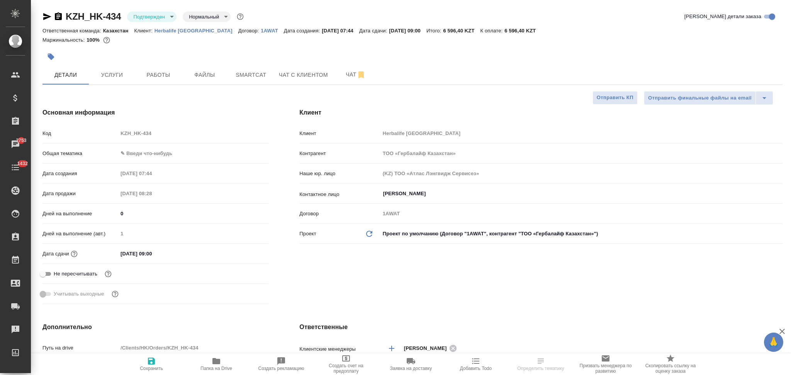
type textarea "x"
click at [45, 15] on icon "button" at bounding box center [47, 16] width 8 height 7
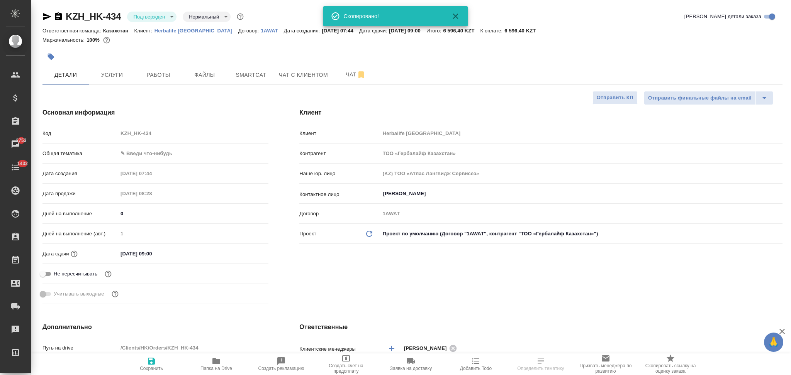
select select "RU"
type textarea "x"
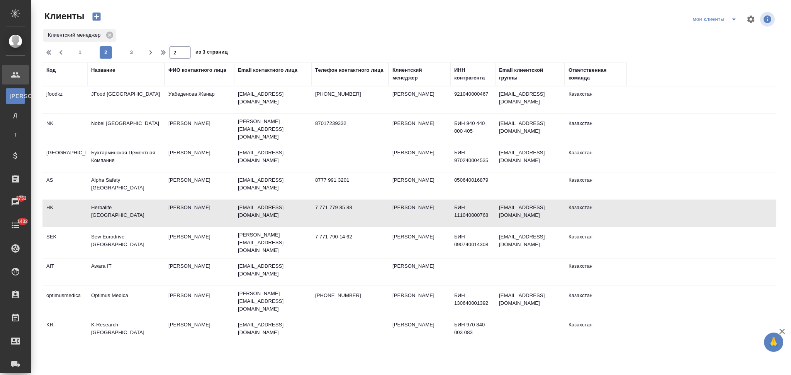
select select "RU"
